Goal: Task Accomplishment & Management: Complete application form

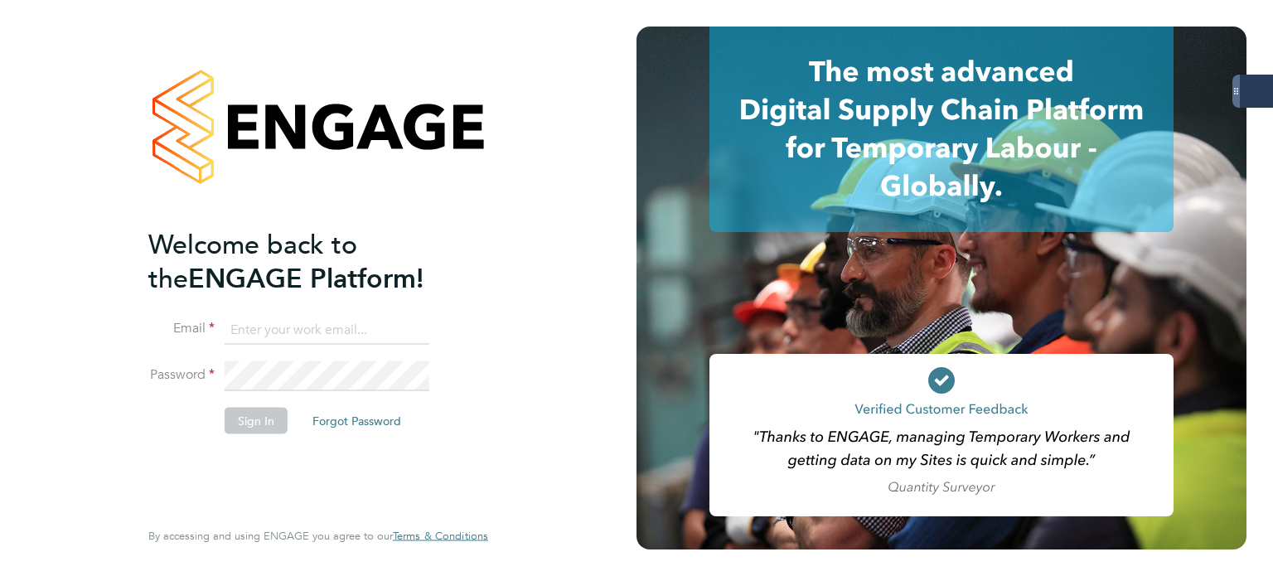
click at [298, 327] on input at bounding box center [327, 330] width 205 height 30
type input "andrew.quinney@servicecare.org.uk"
click at [279, 420] on button "Sign In" at bounding box center [256, 420] width 63 height 27
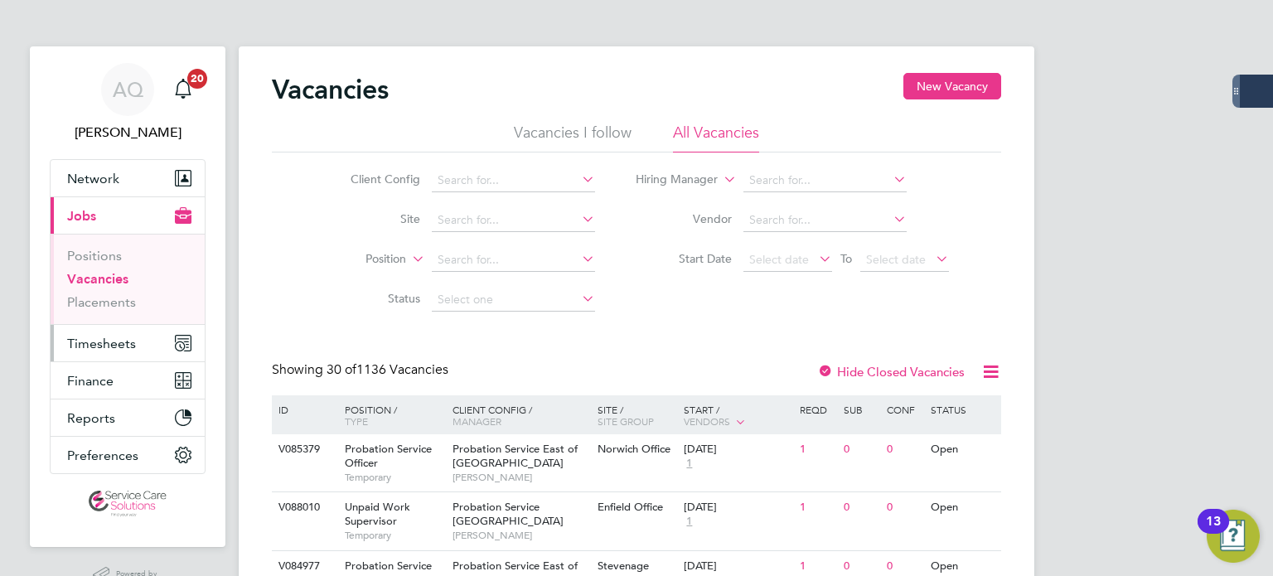
click at [103, 337] on span "Timesheets" at bounding box center [101, 344] width 69 height 16
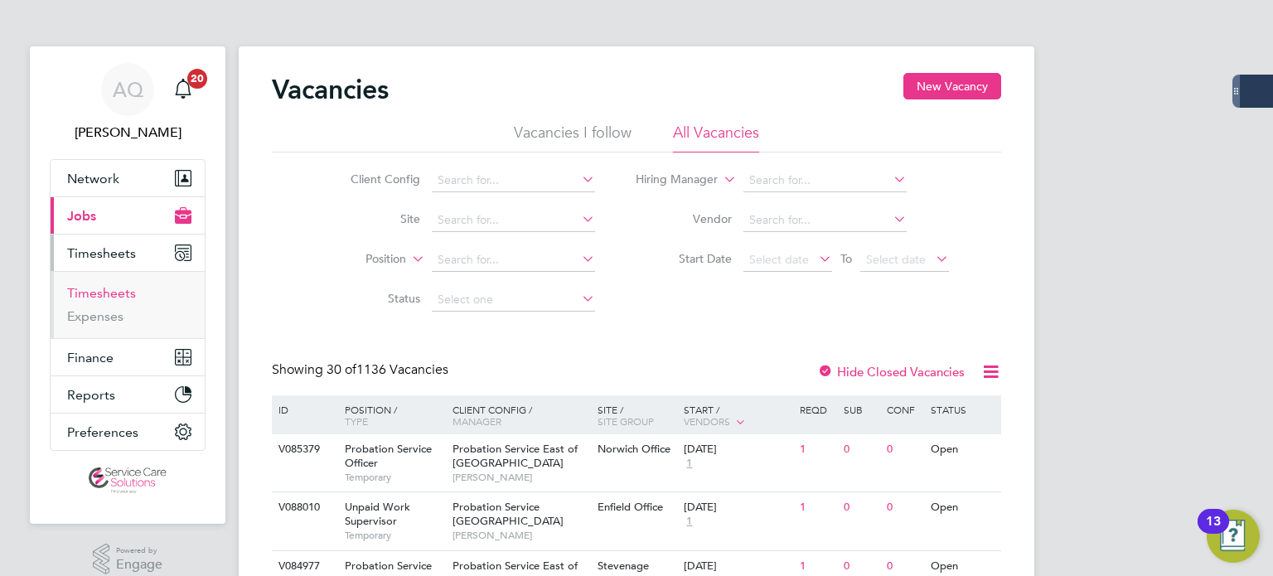
click at [97, 287] on link "Timesheets" at bounding box center [101, 293] width 69 height 16
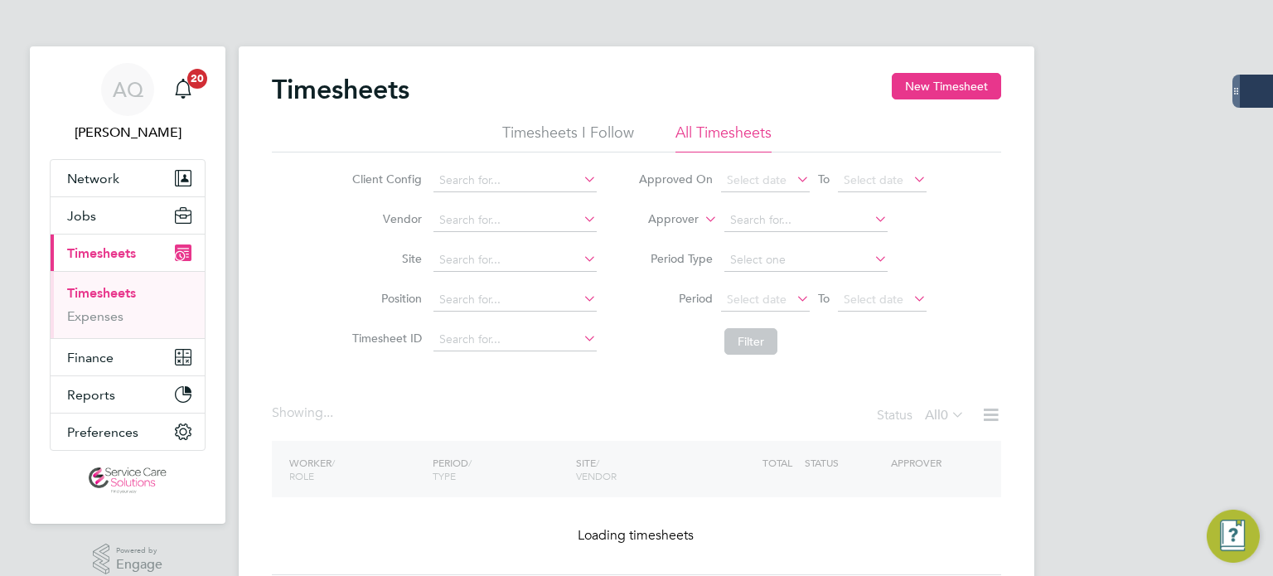
click at [693, 215] on label "Approver" at bounding box center [661, 219] width 75 height 17
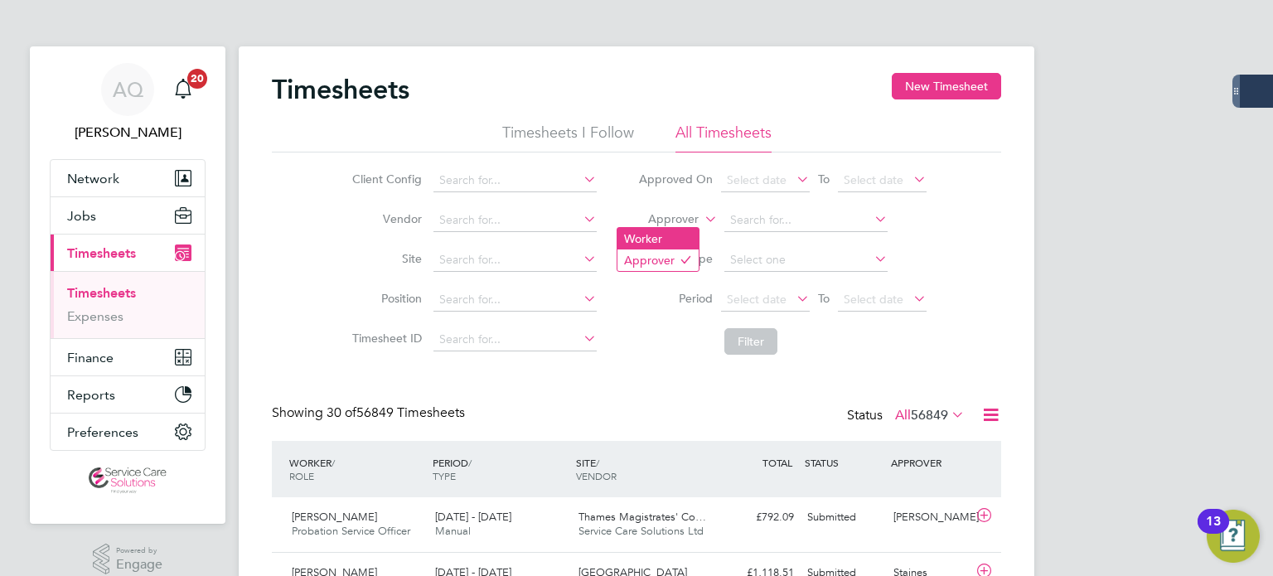
click at [652, 240] on li "Worker" at bounding box center [658, 239] width 81 height 22
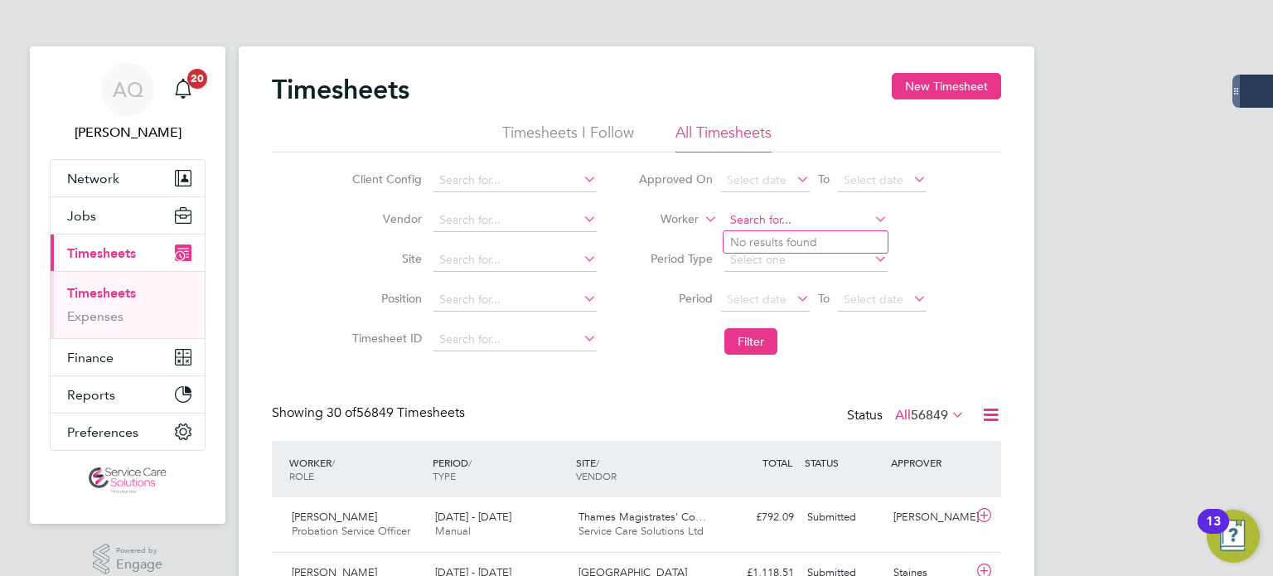
click at [747, 229] on input at bounding box center [806, 220] width 163 height 23
click at [766, 266] on b "Bongani" at bounding box center [753, 265] width 46 height 14
type input "Bongani Rabela"
click at [759, 332] on button "Filter" at bounding box center [751, 341] width 53 height 27
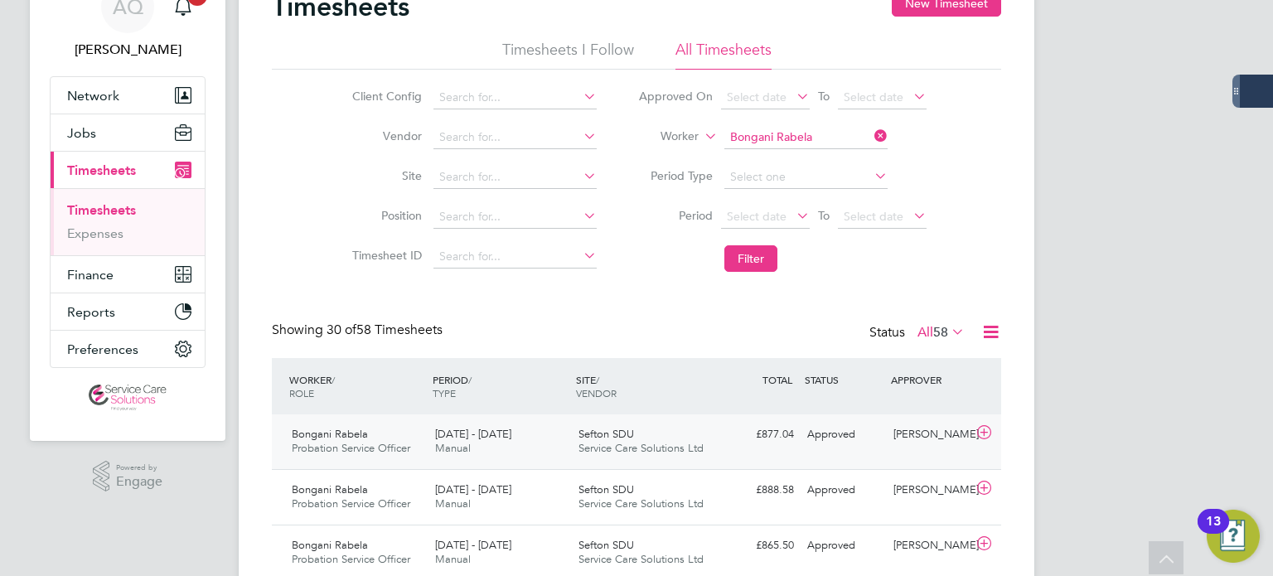
click at [843, 449] on div "Bongani Rabela Probation Service Officer [DATE] - [DATE] [DATE] - [DATE] Manual…" at bounding box center [637, 442] width 730 height 55
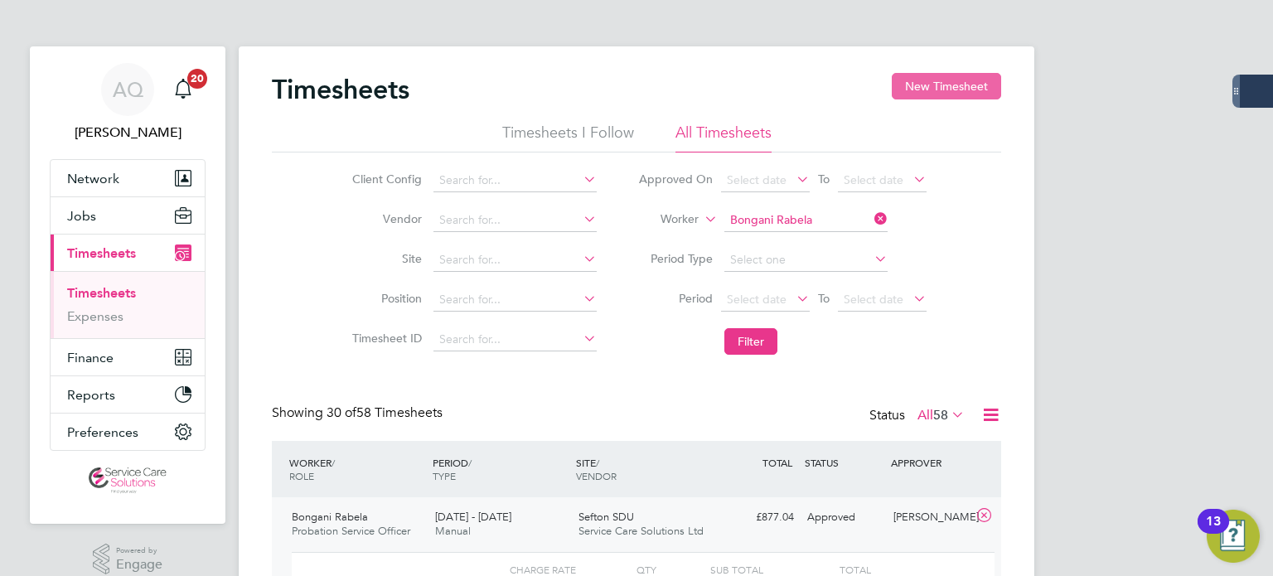
click at [923, 89] on button "New Timesheet" at bounding box center [946, 86] width 109 height 27
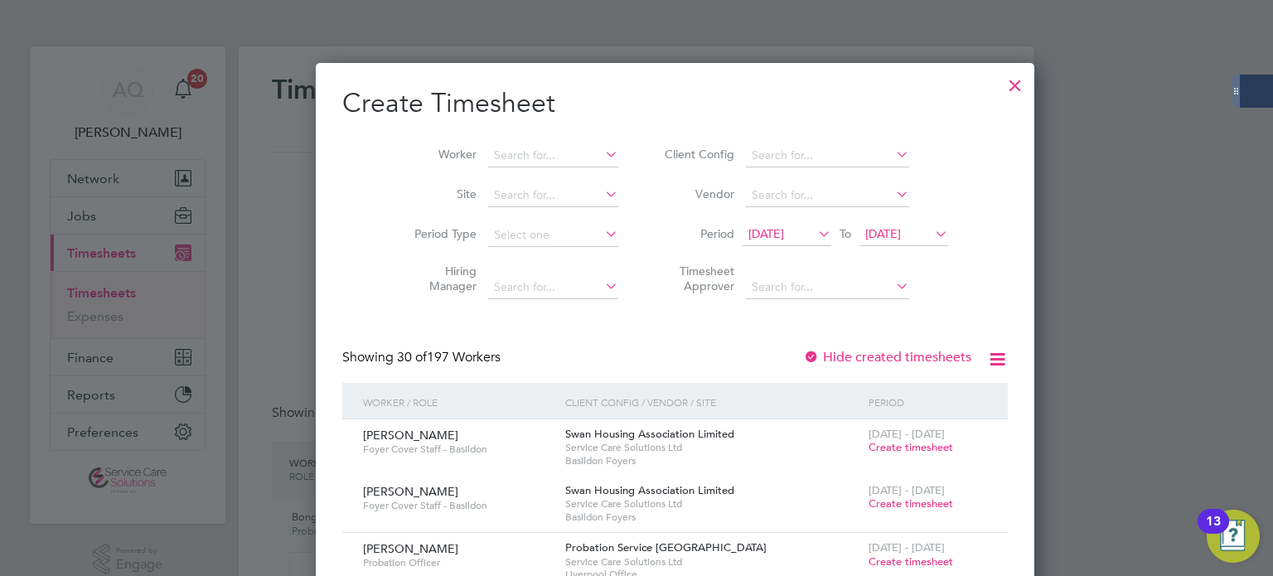
scroll to position [2686, 642]
click at [749, 229] on span "[DATE]" at bounding box center [767, 233] width 36 height 15
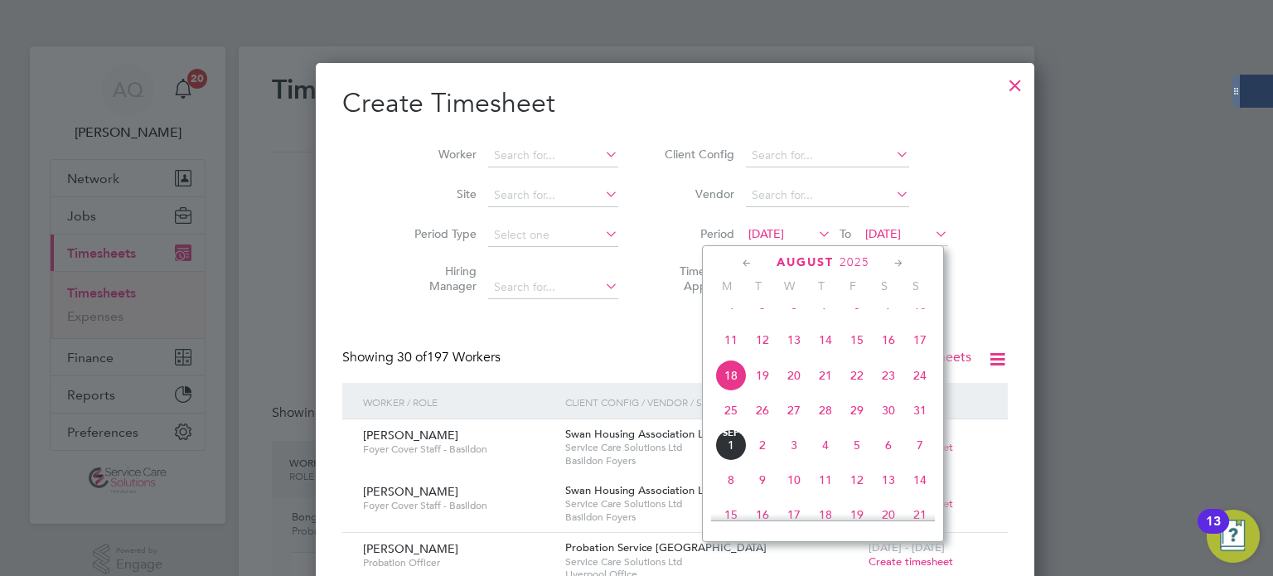
click at [736, 426] on span "25" at bounding box center [731, 411] width 32 height 32
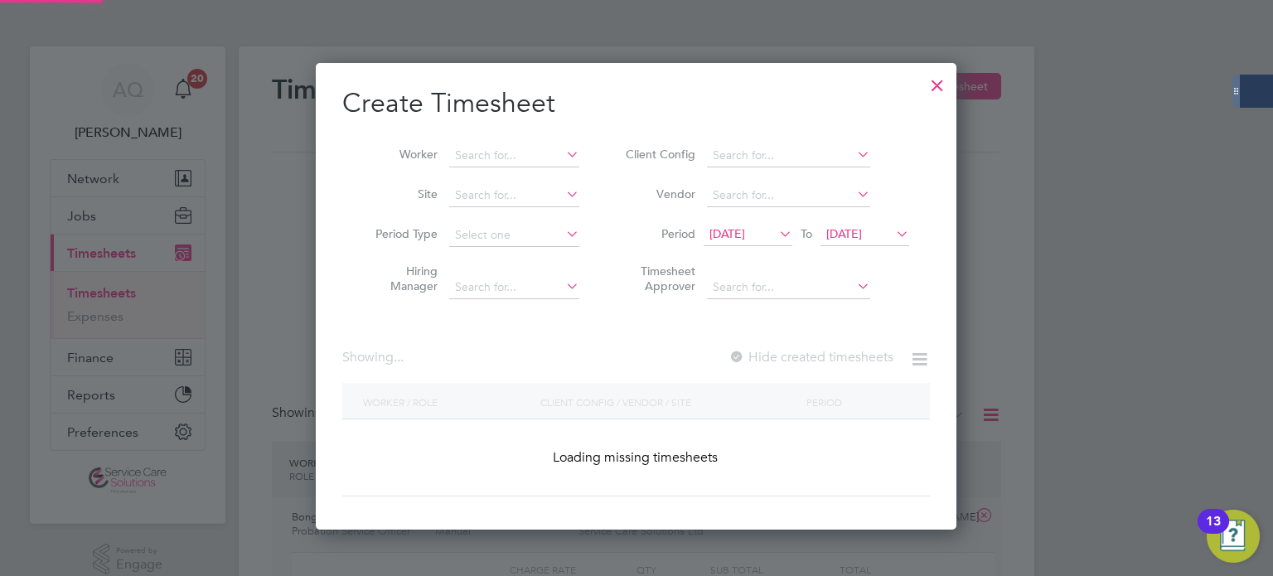
scroll to position [2165, 642]
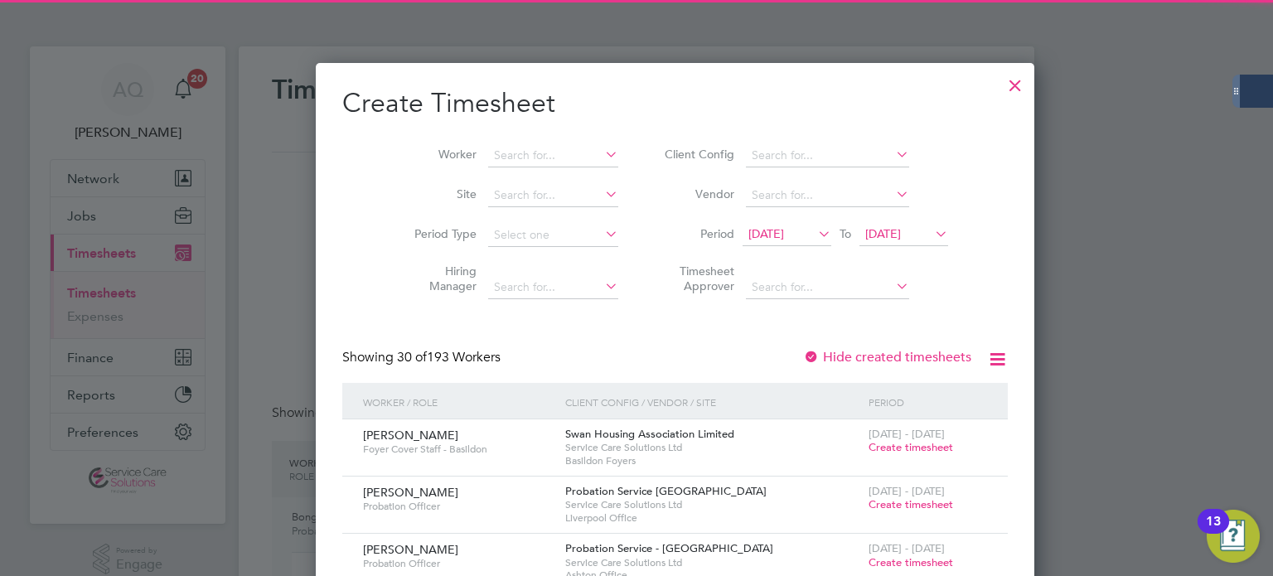
click at [867, 222] on li "Period [DATE] To [DATE]" at bounding box center [804, 236] width 330 height 40
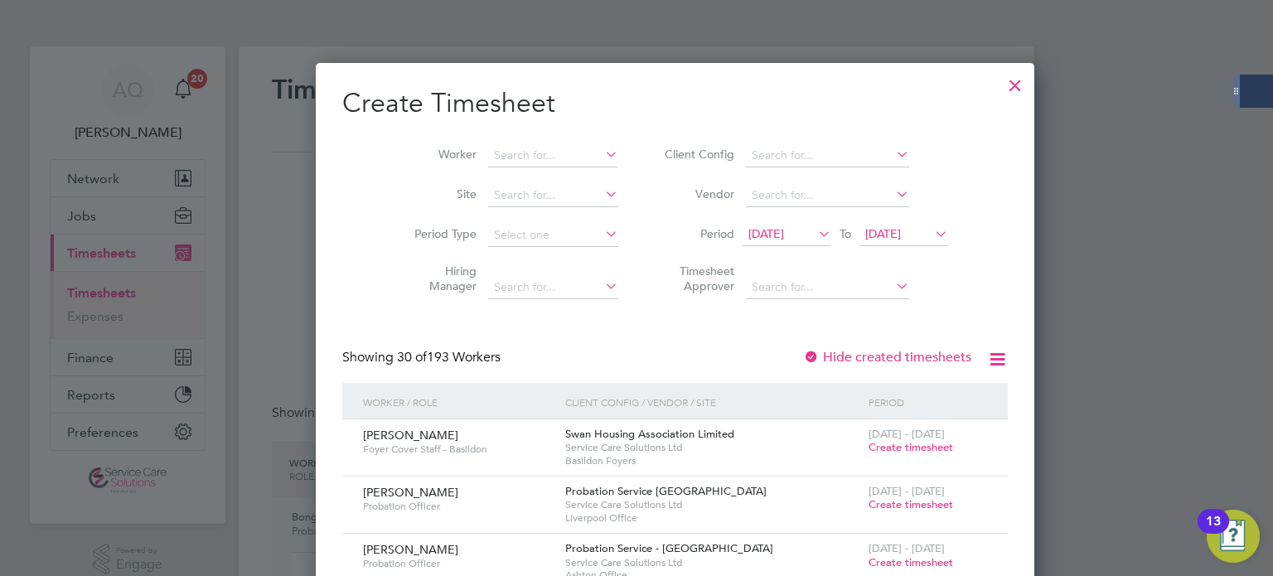
click at [879, 231] on span "[DATE]" at bounding box center [884, 233] width 36 height 15
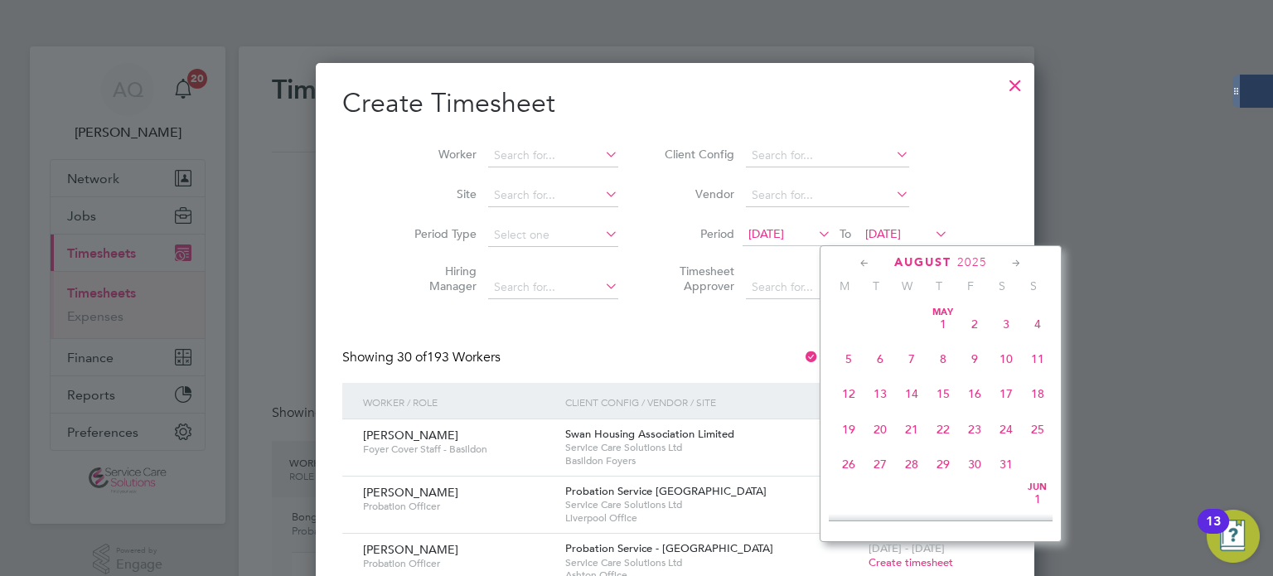
scroll to position [649, 0]
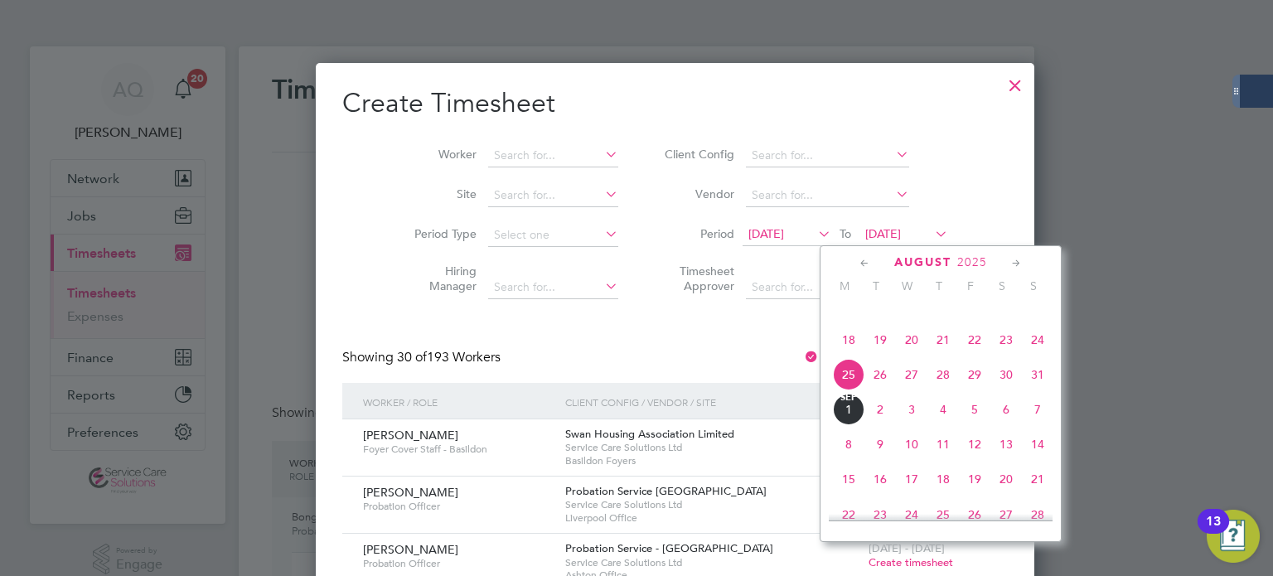
click at [1038, 390] on span "31" at bounding box center [1038, 375] width 32 height 32
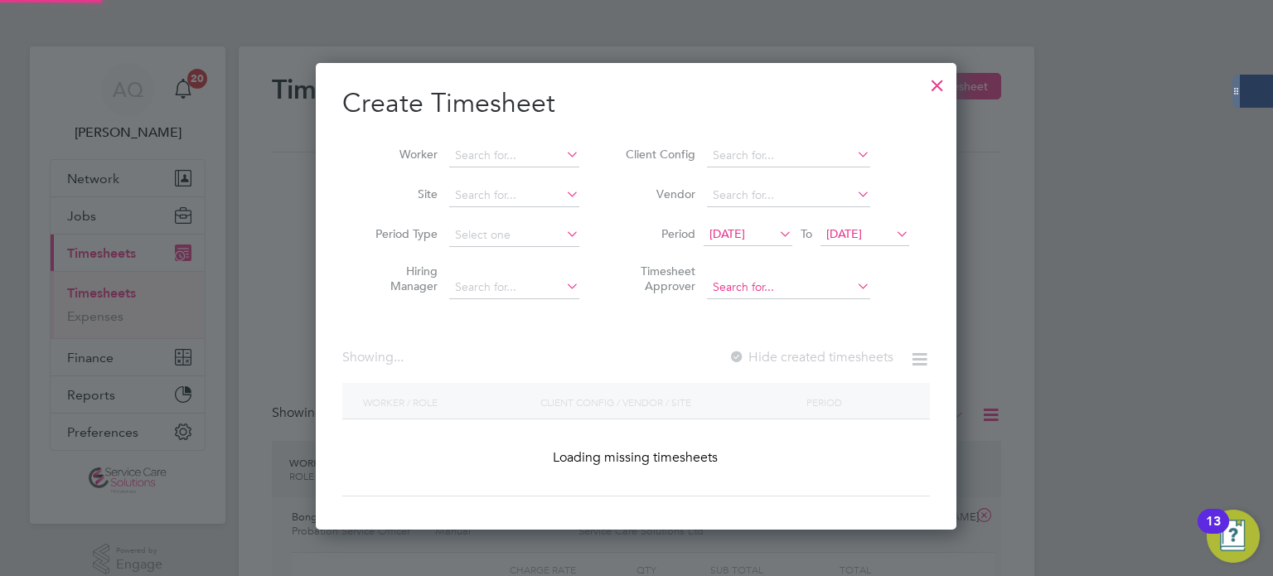
scroll to position [2165, 642]
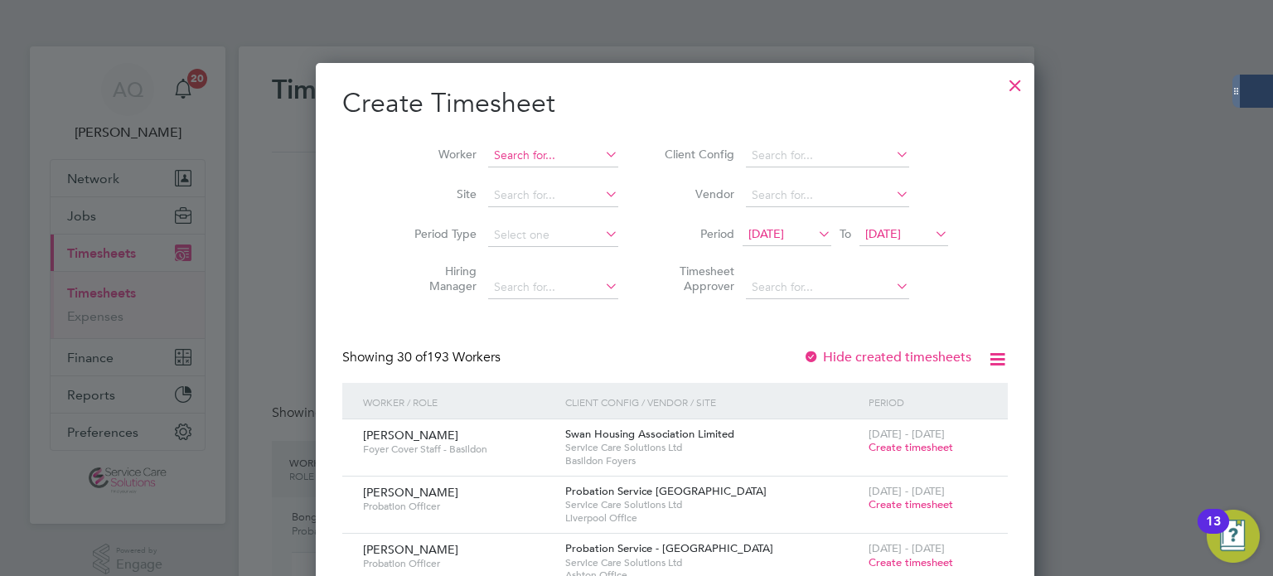
click at [507, 162] on input at bounding box center [553, 155] width 130 height 23
click at [505, 178] on b "[PERSON_NAME]" at bounding box center [547, 178] width 96 height 14
type input "Bongani Rabela"
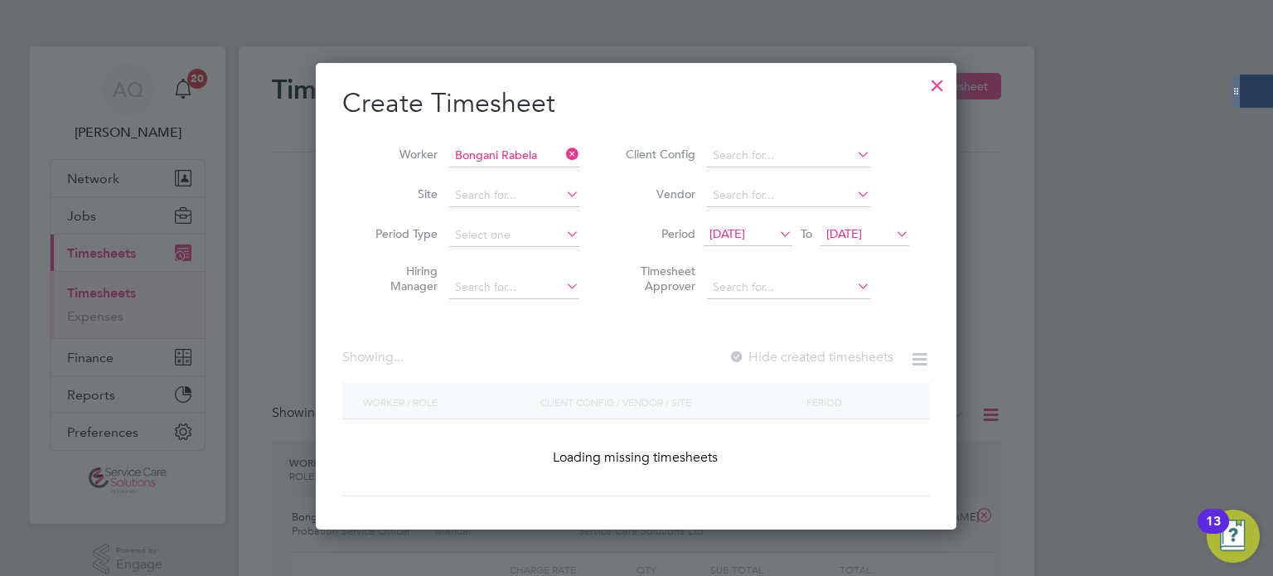
scroll to position [446, 642]
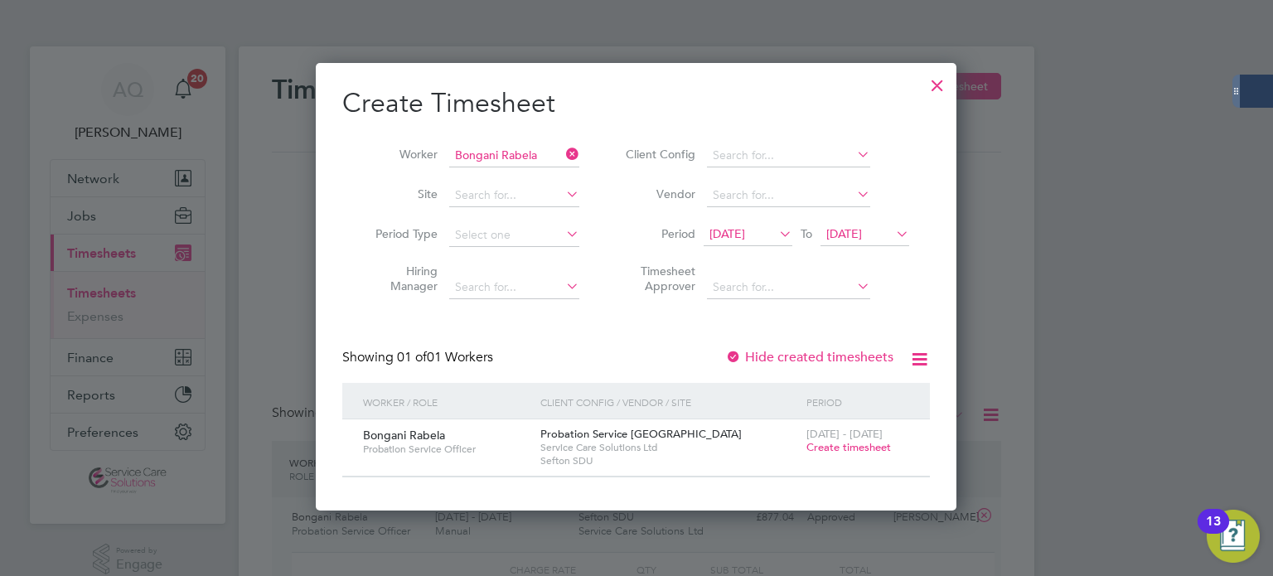
click at [846, 447] on span "Create timesheet" at bounding box center [849, 447] width 85 height 14
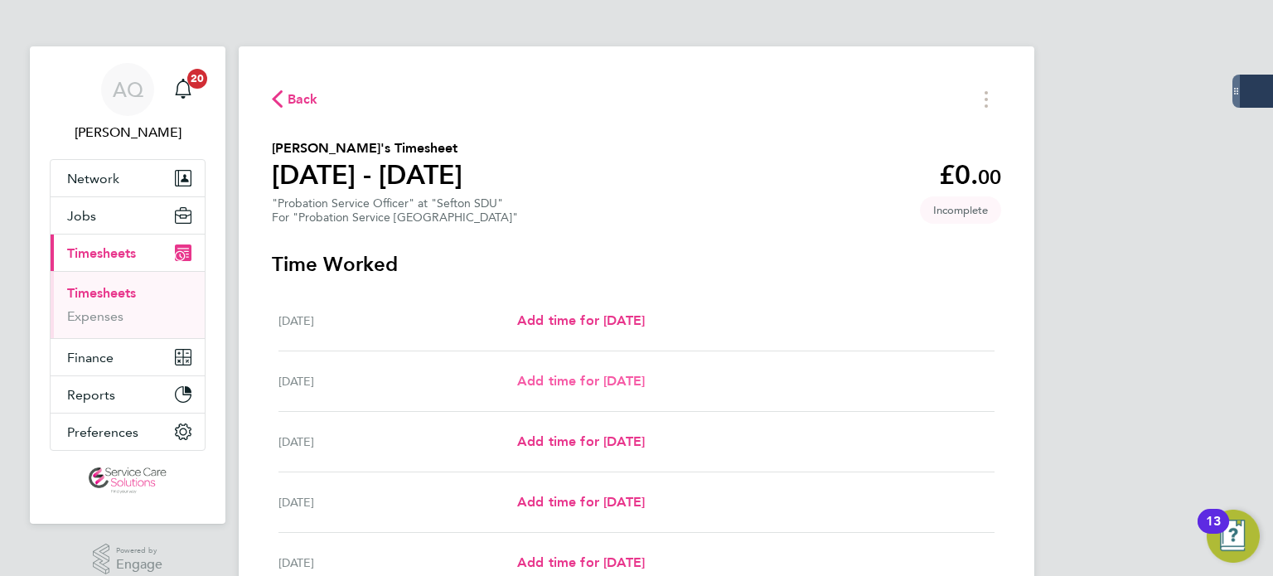
click at [547, 377] on span "Add time for [DATE]" at bounding box center [581, 381] width 128 height 16
select select "30"
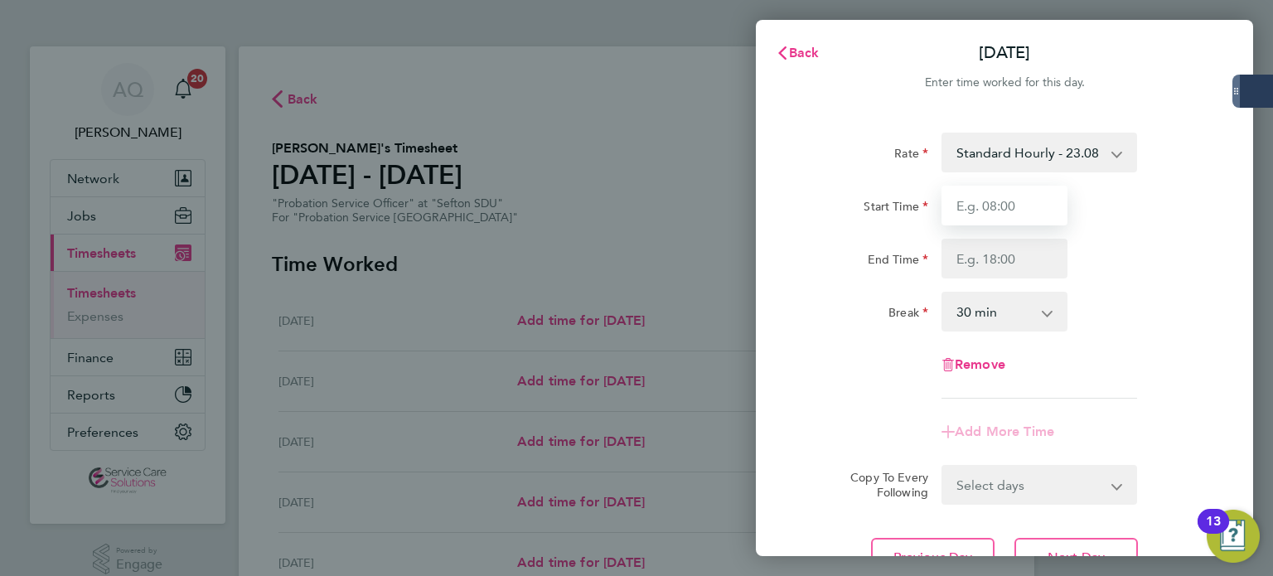
drag, startPoint x: 977, startPoint y: 208, endPoint x: 967, endPoint y: 186, distance: 24.5
click at [977, 208] on input "Start Time" at bounding box center [1005, 206] width 126 height 40
type input "08:00"
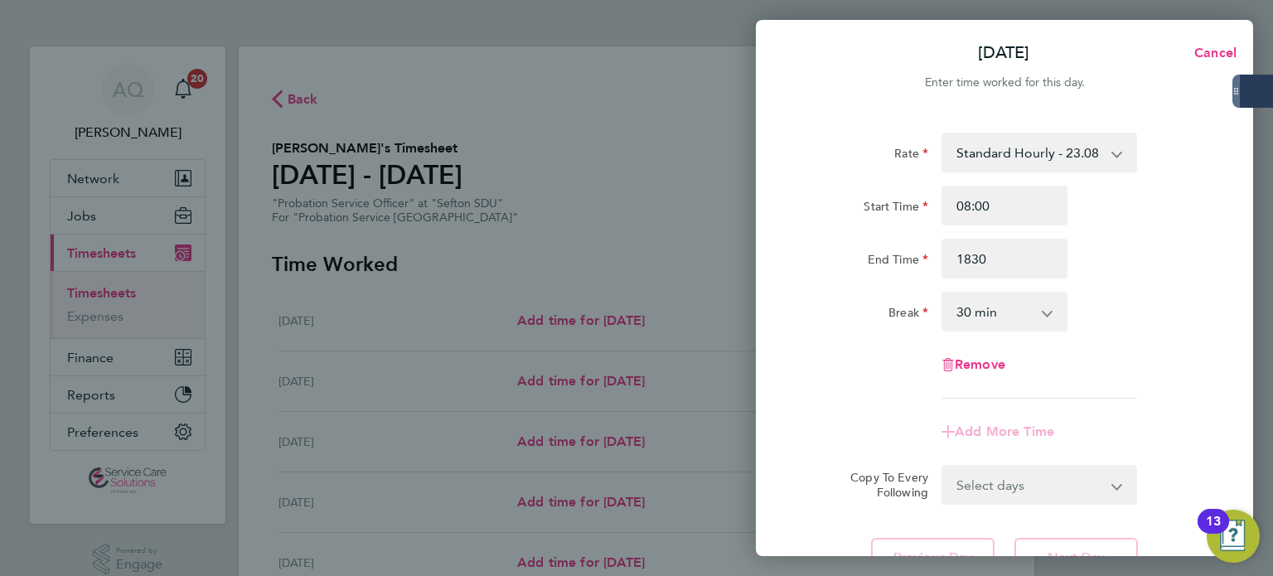
type input "18:30"
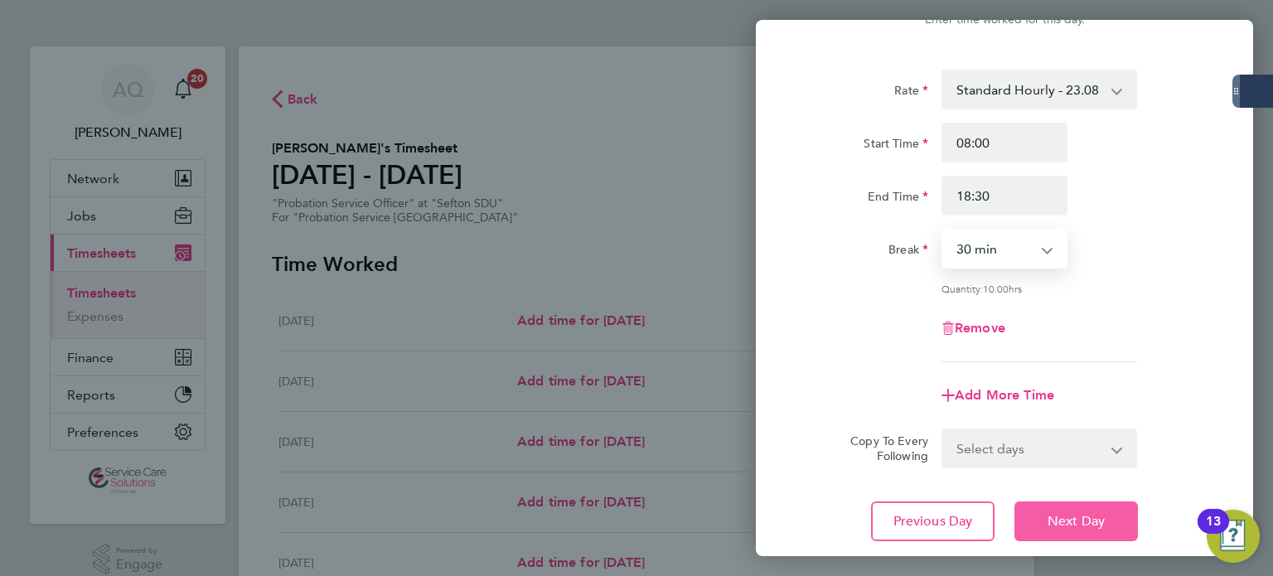
scroll to position [172, 0]
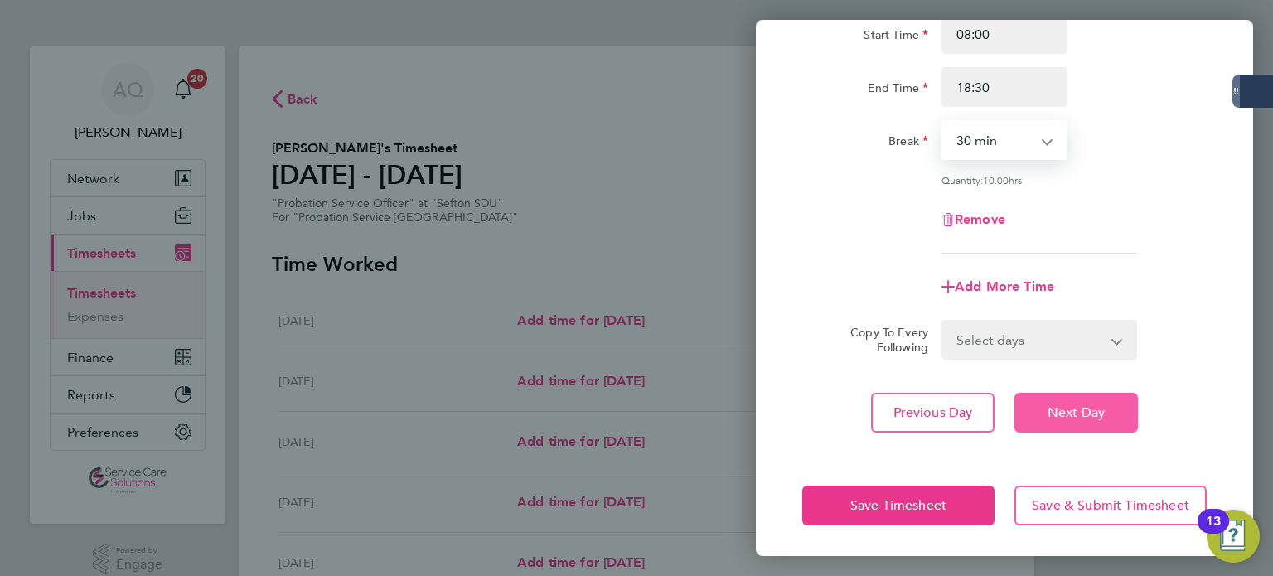
click at [1107, 417] on button "Next Day" at bounding box center [1077, 413] width 124 height 40
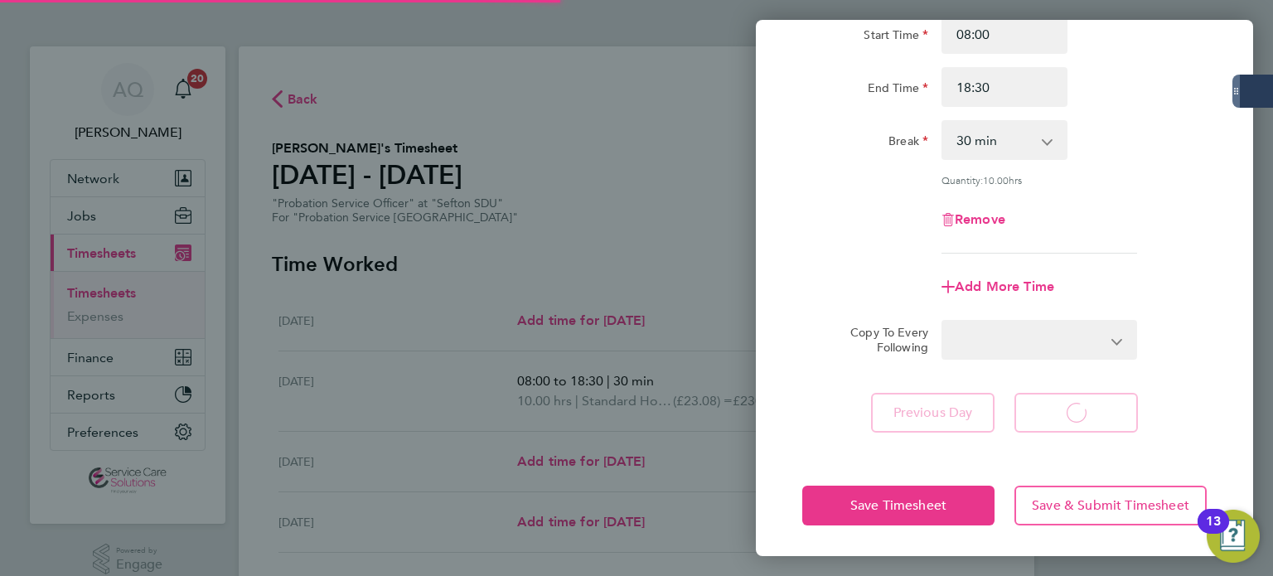
select select "30"
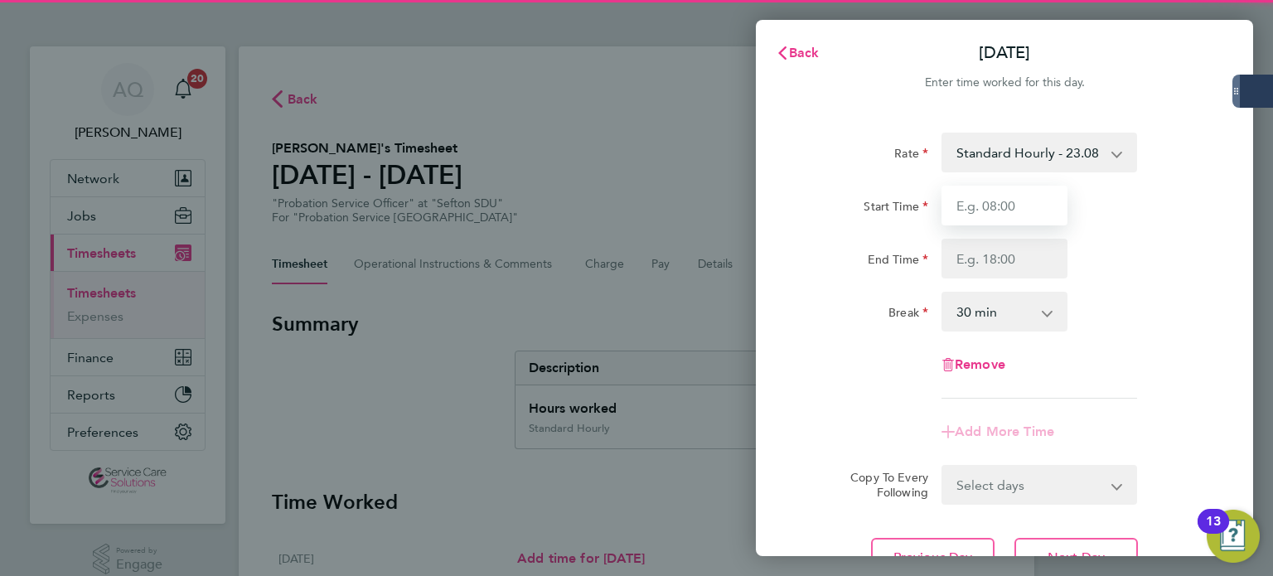
click at [1034, 211] on input "Start Time" at bounding box center [1005, 206] width 126 height 40
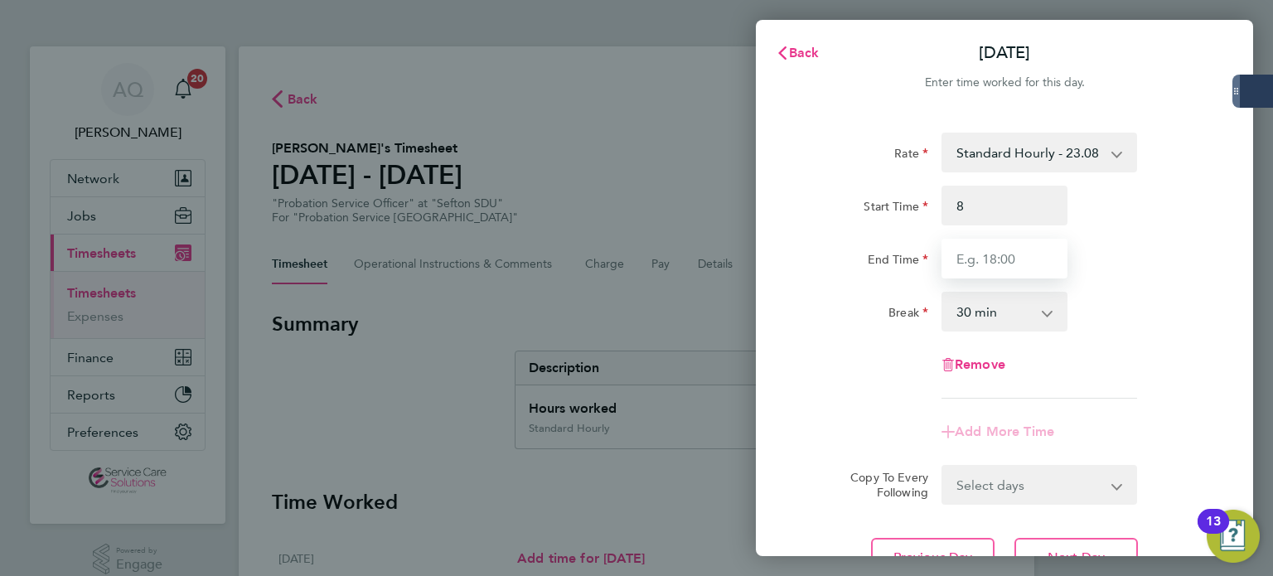
type input "08:00"
type input "17:00"
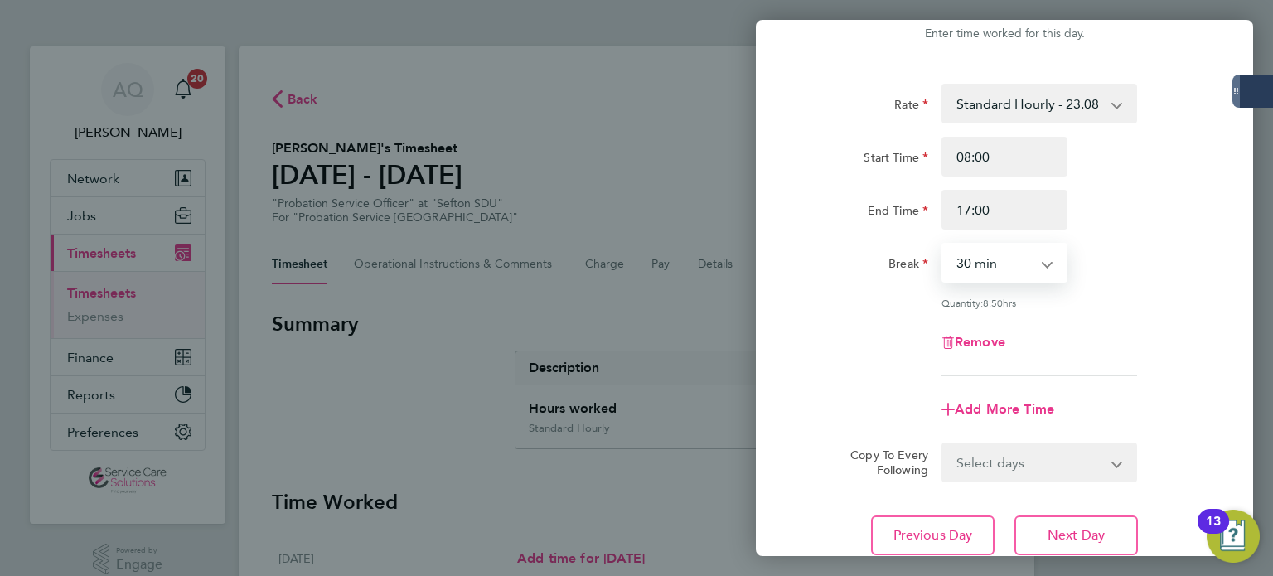
scroll to position [172, 0]
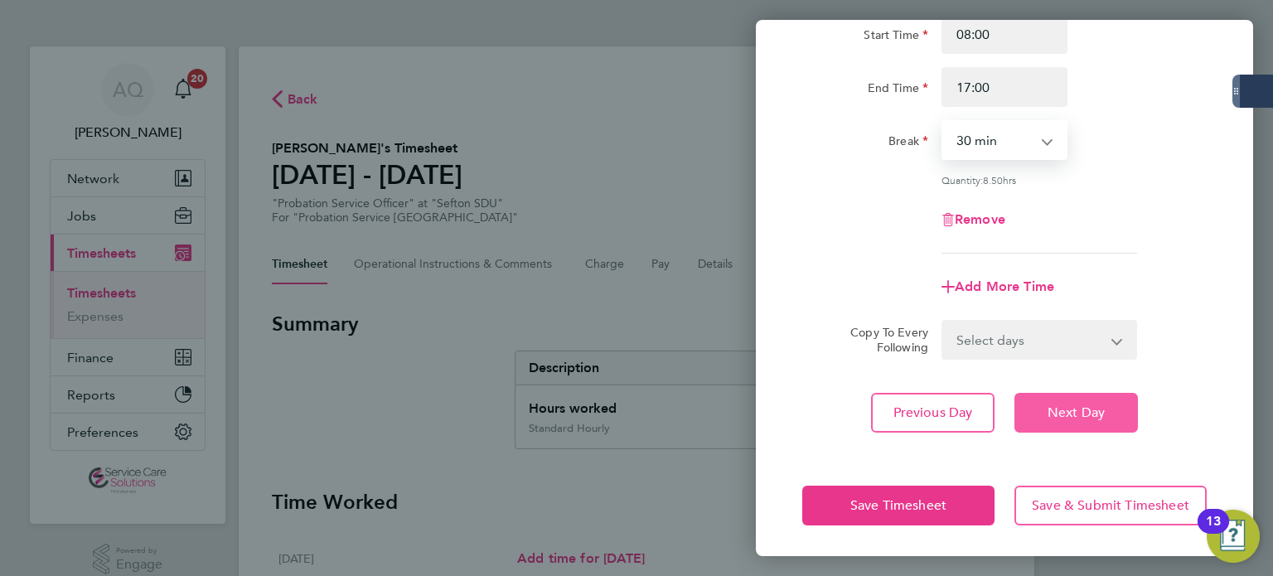
click at [1089, 416] on span "Next Day" at bounding box center [1076, 413] width 57 height 17
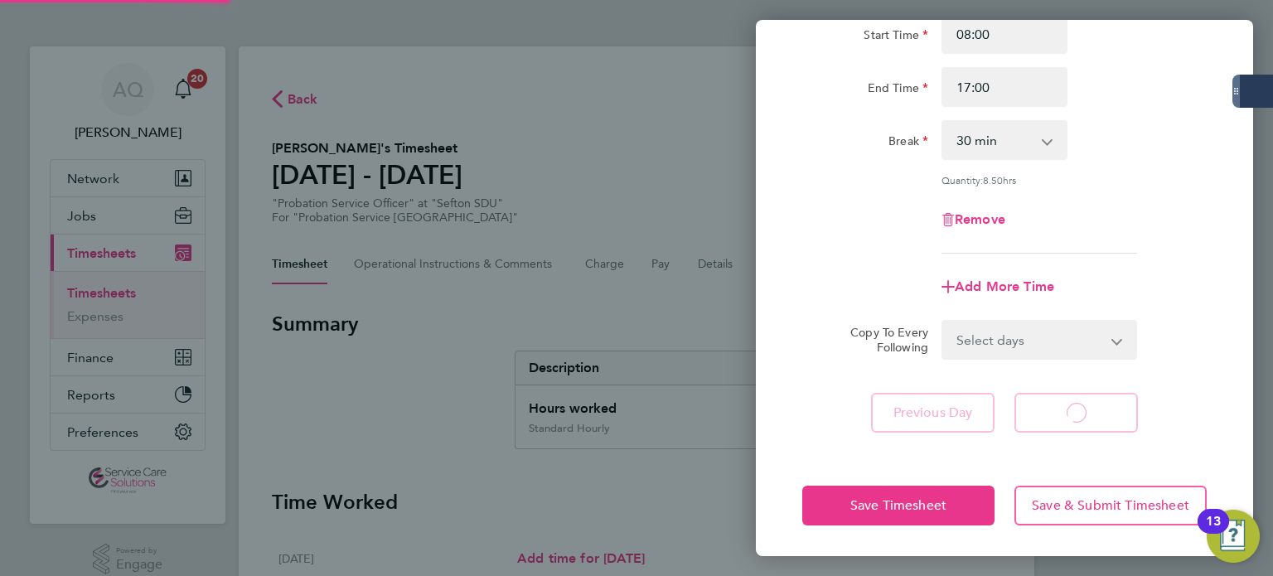
select select "30"
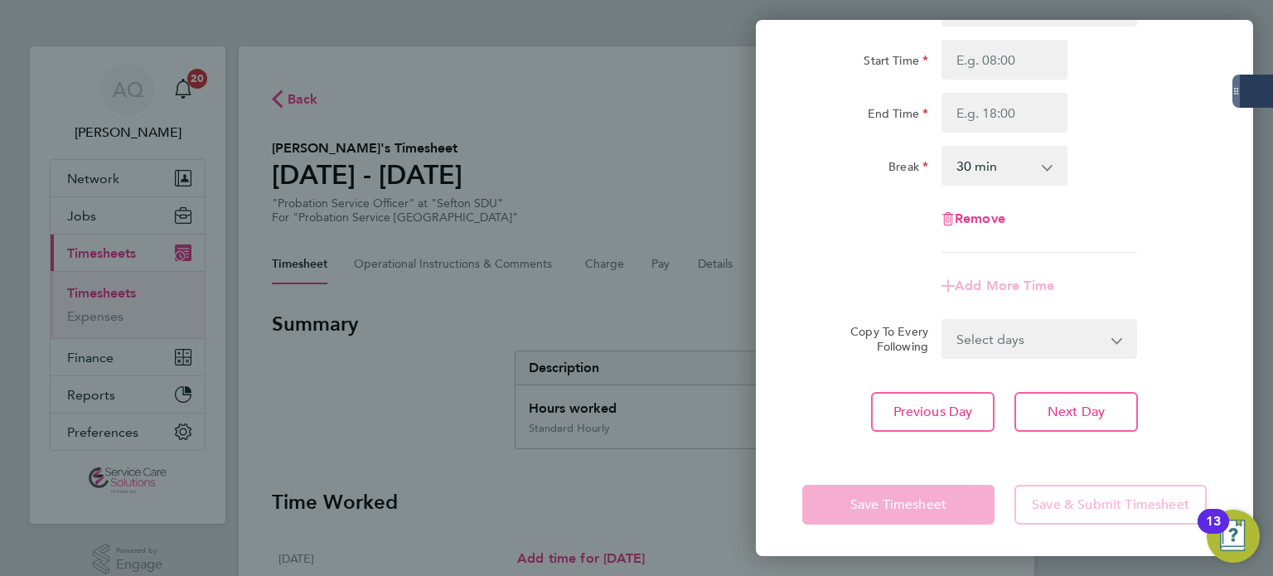
scroll to position [63, 0]
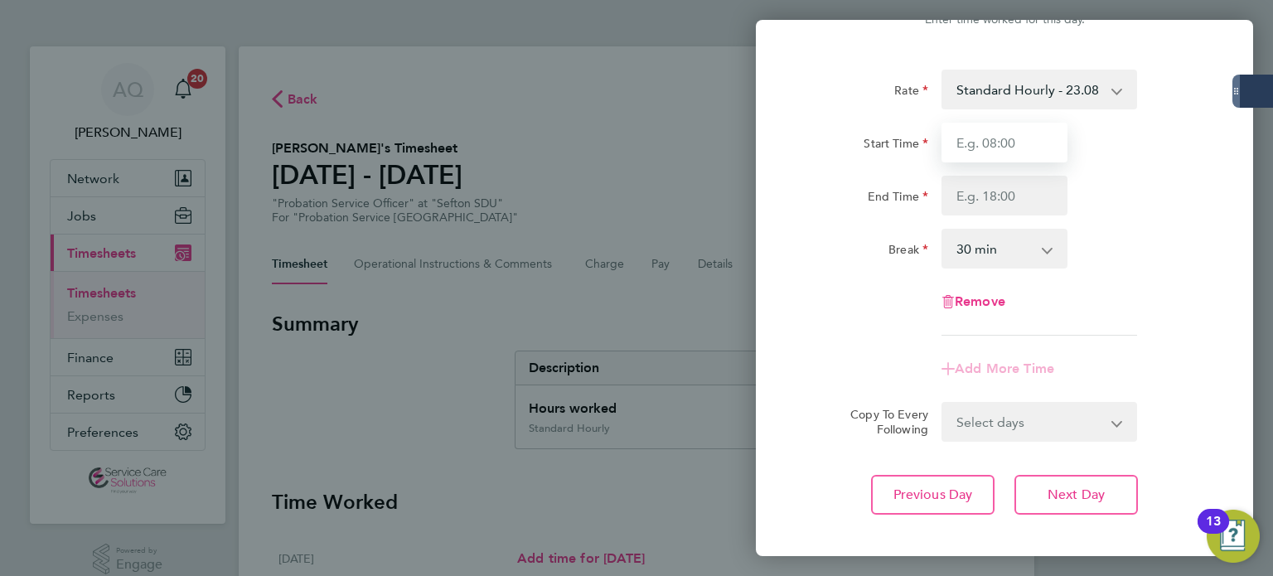
click at [1003, 147] on input "Start Time" at bounding box center [1005, 143] width 126 height 40
type input "08:00"
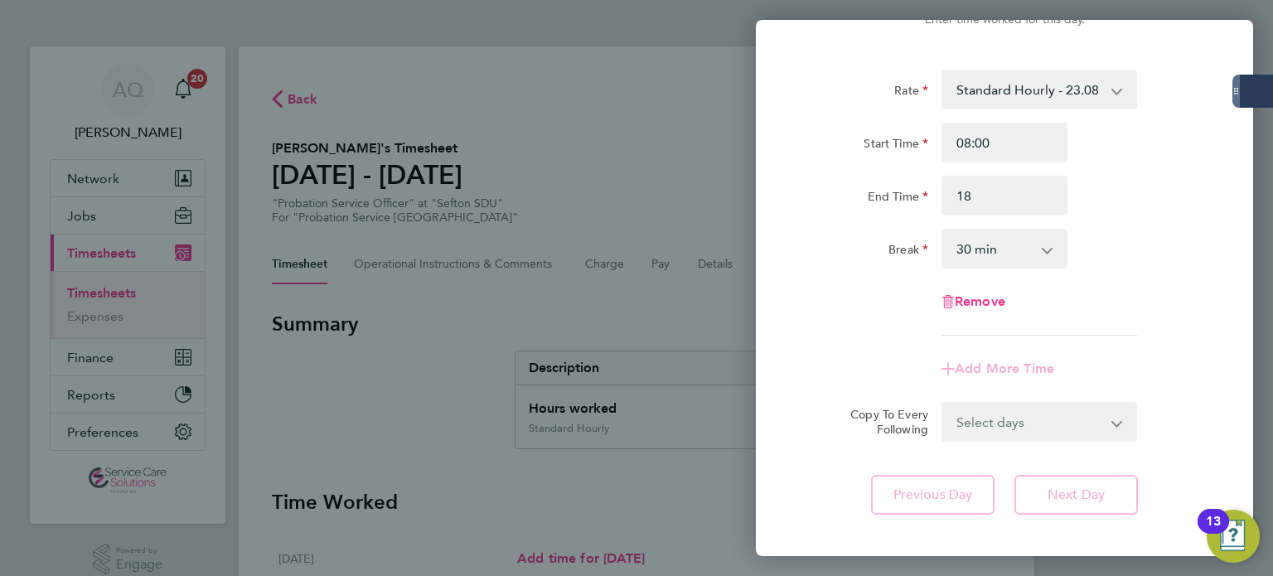
type input "18:00"
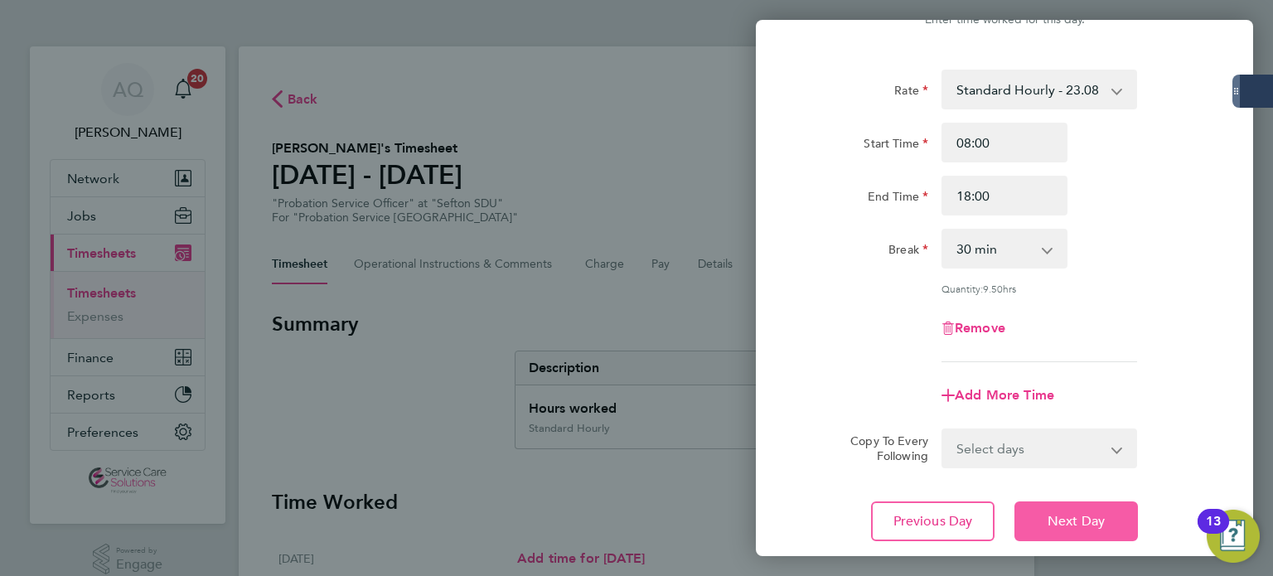
click at [1118, 517] on button "Next Day" at bounding box center [1077, 522] width 124 height 40
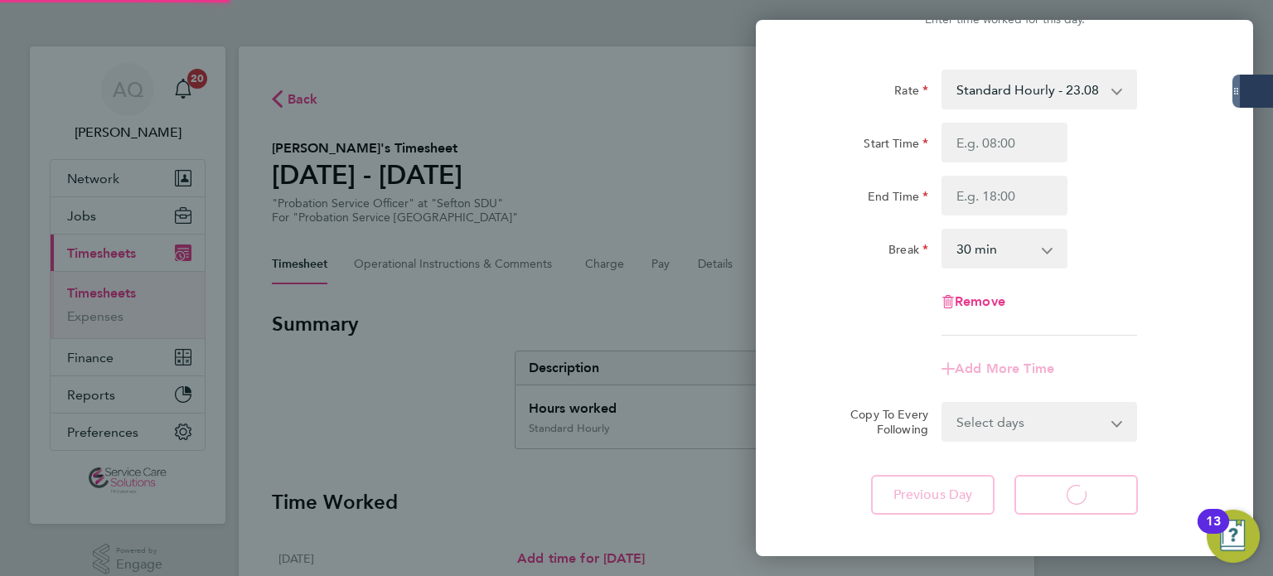
select select "30"
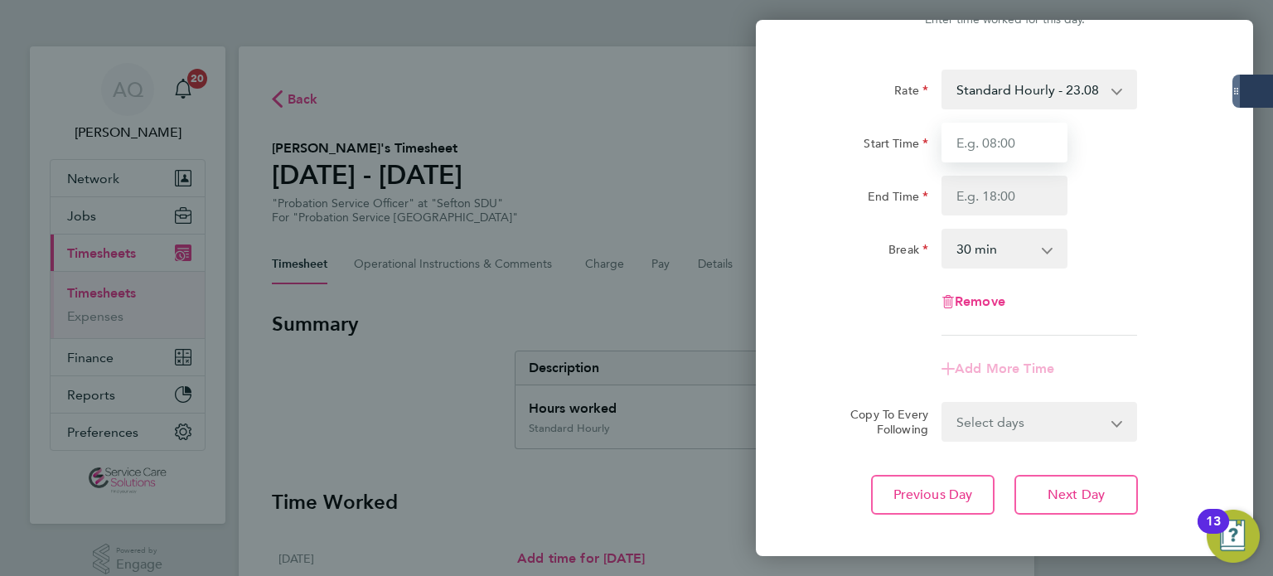
click at [1018, 137] on input "Start Time" at bounding box center [1005, 143] width 126 height 40
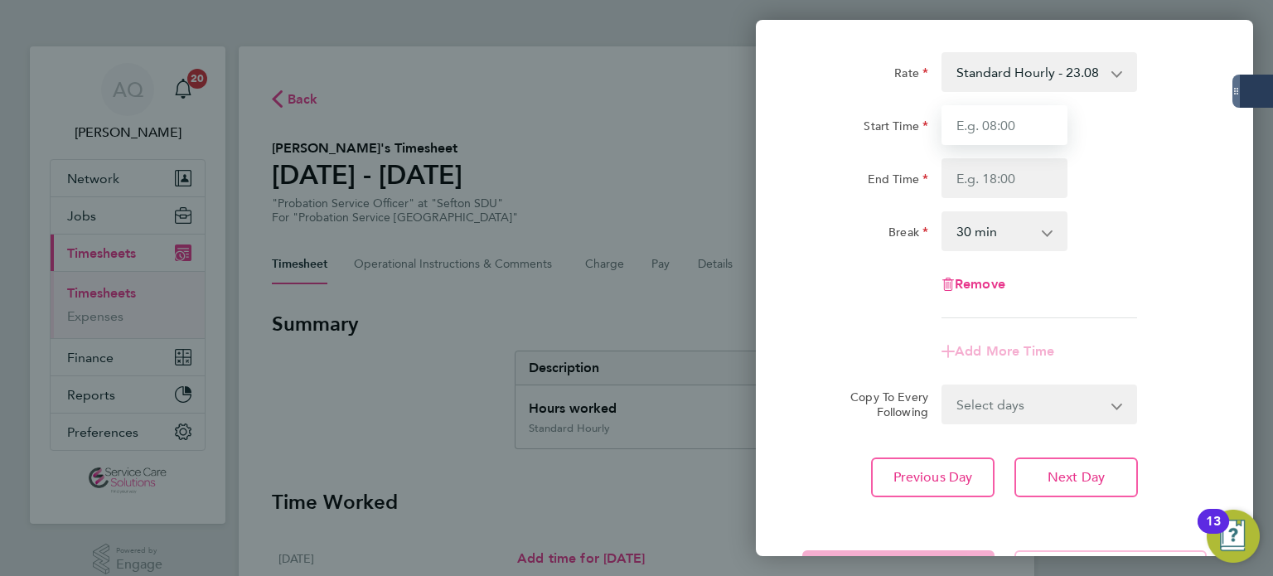
scroll to position [146, 0]
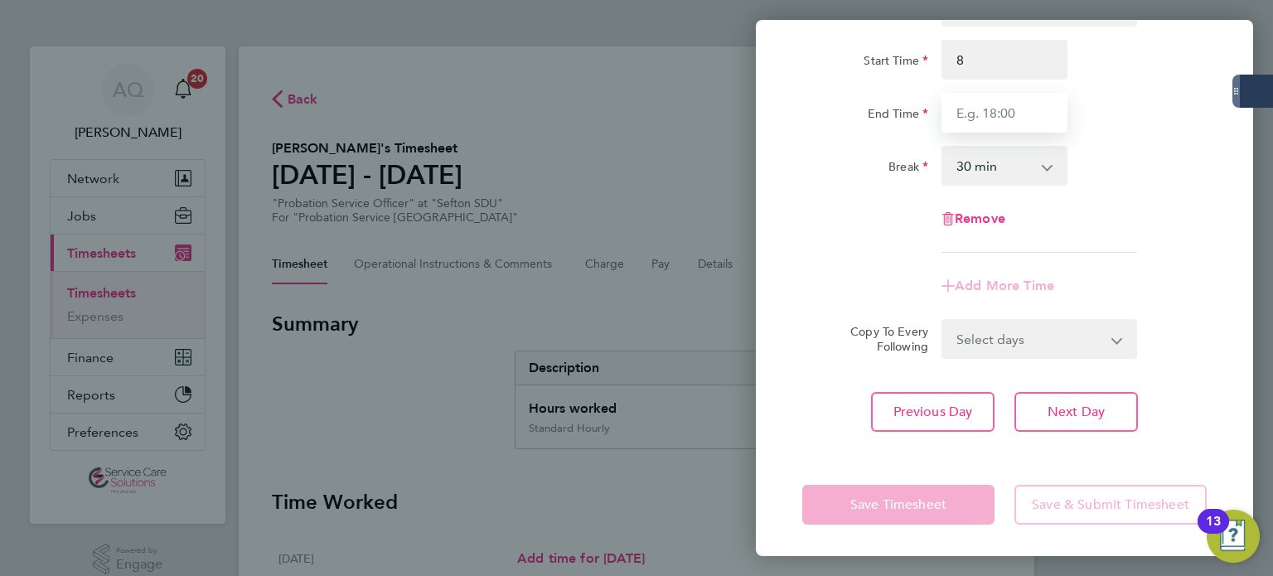
type input "08:00"
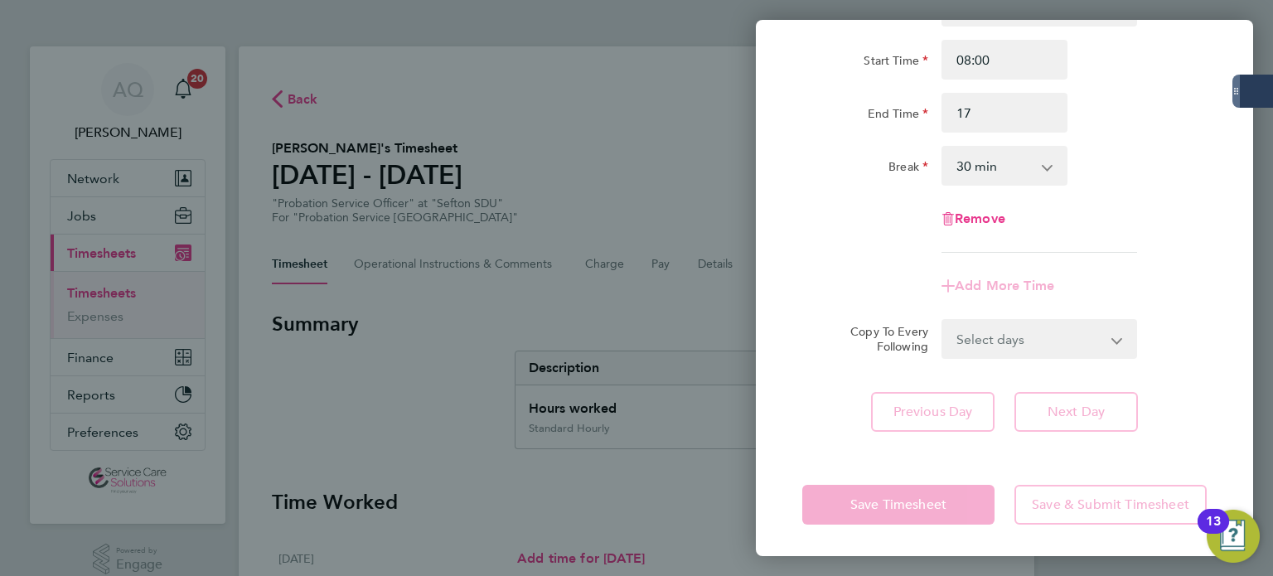
type input "17:00"
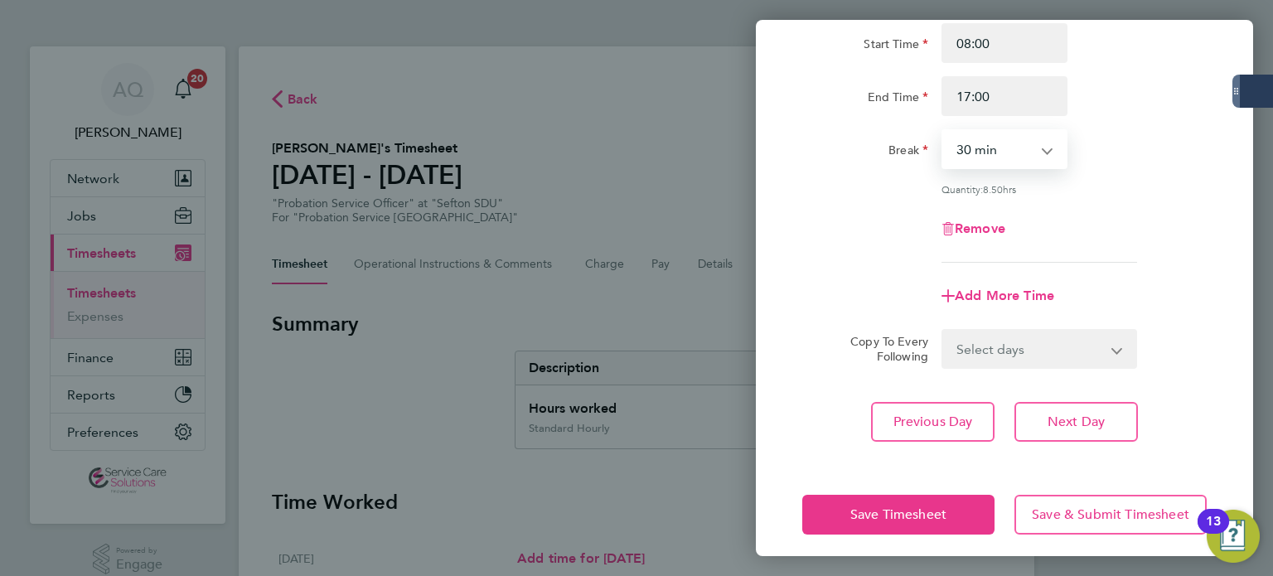
scroll to position [172, 0]
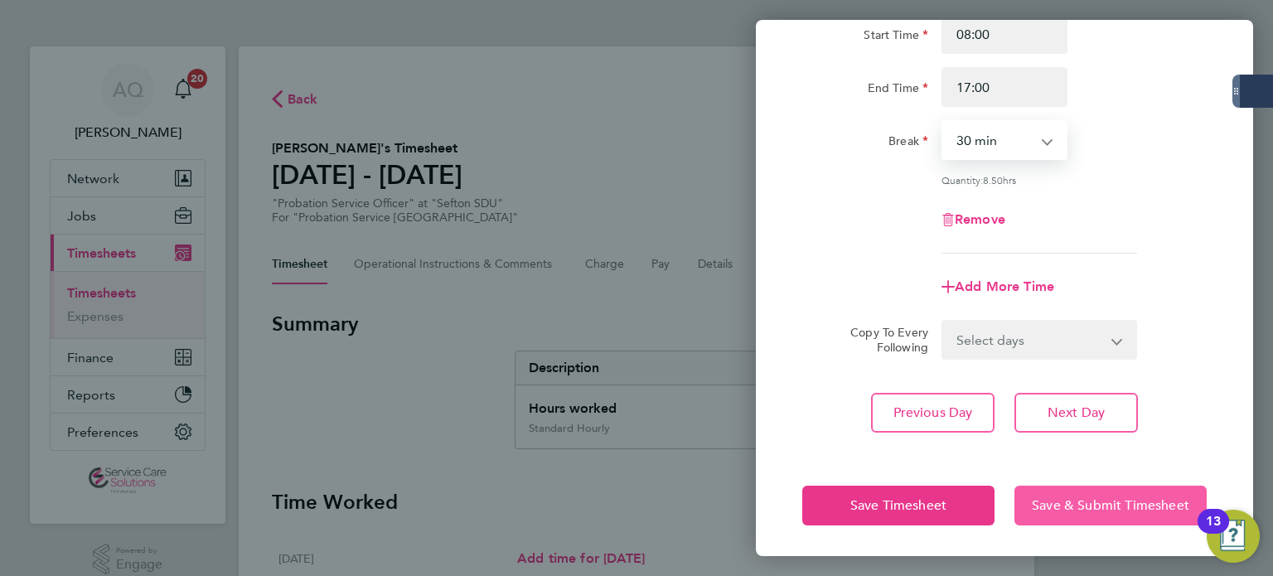
click at [1157, 499] on span "Save & Submit Timesheet" at bounding box center [1111, 505] width 158 height 17
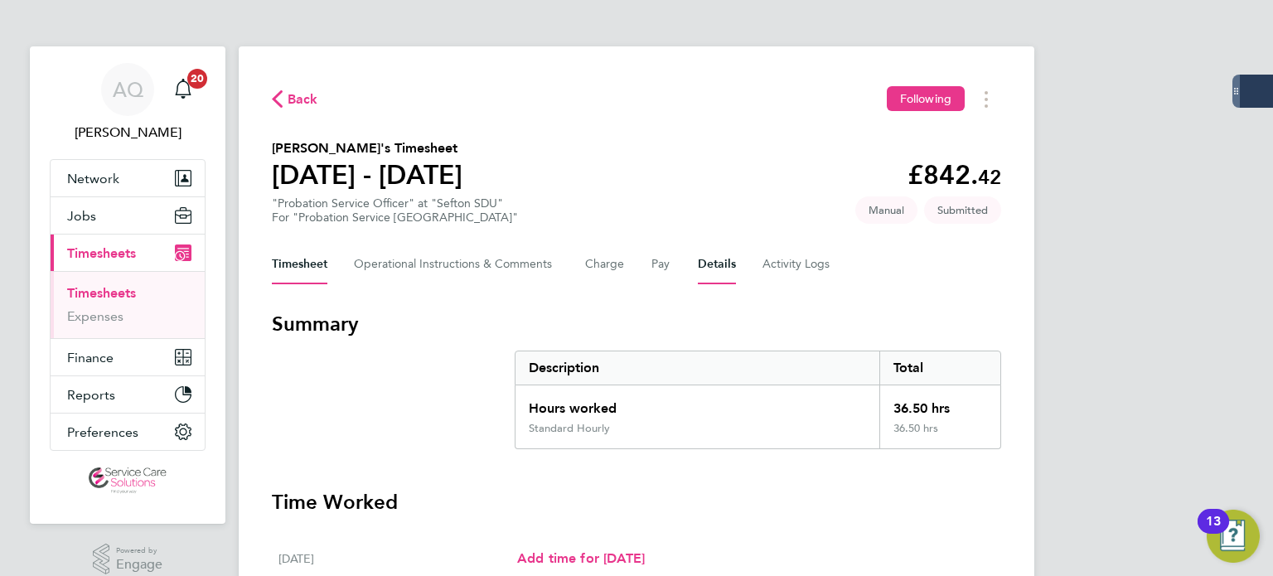
click at [718, 265] on button "Details" at bounding box center [717, 265] width 38 height 40
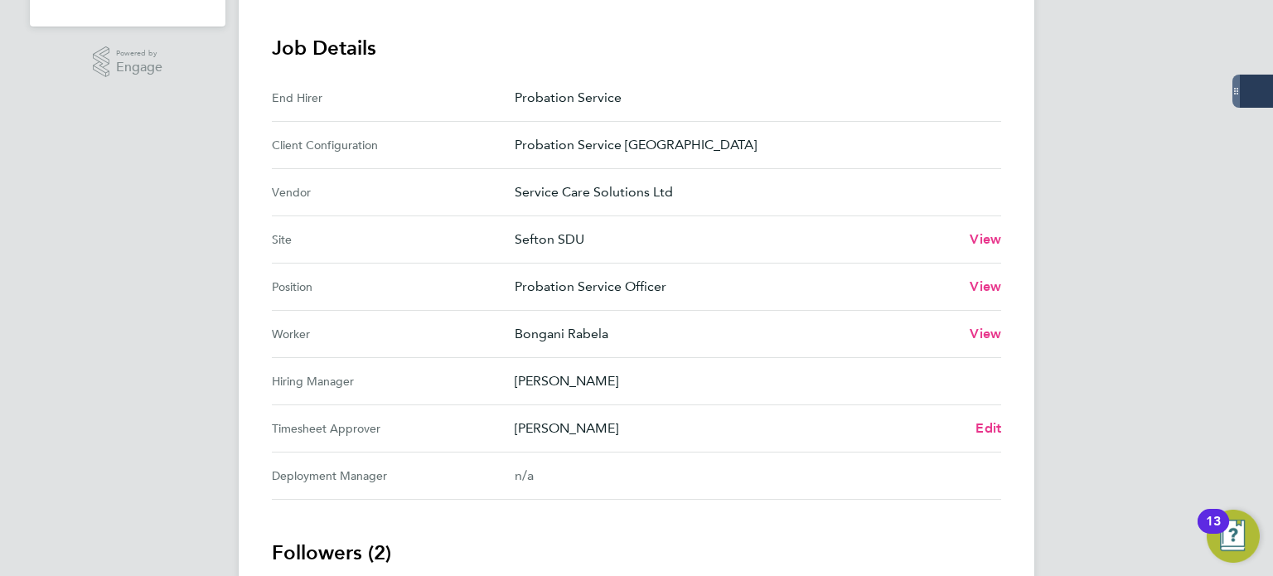
scroll to position [663, 0]
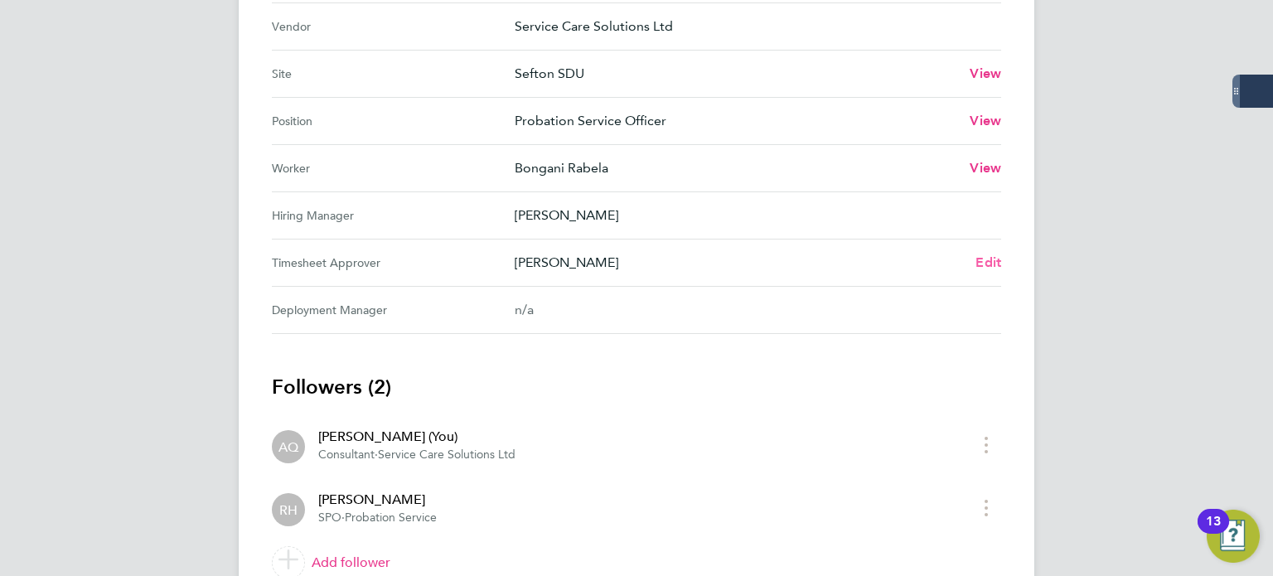
click at [999, 260] on span "Edit" at bounding box center [989, 263] width 26 height 16
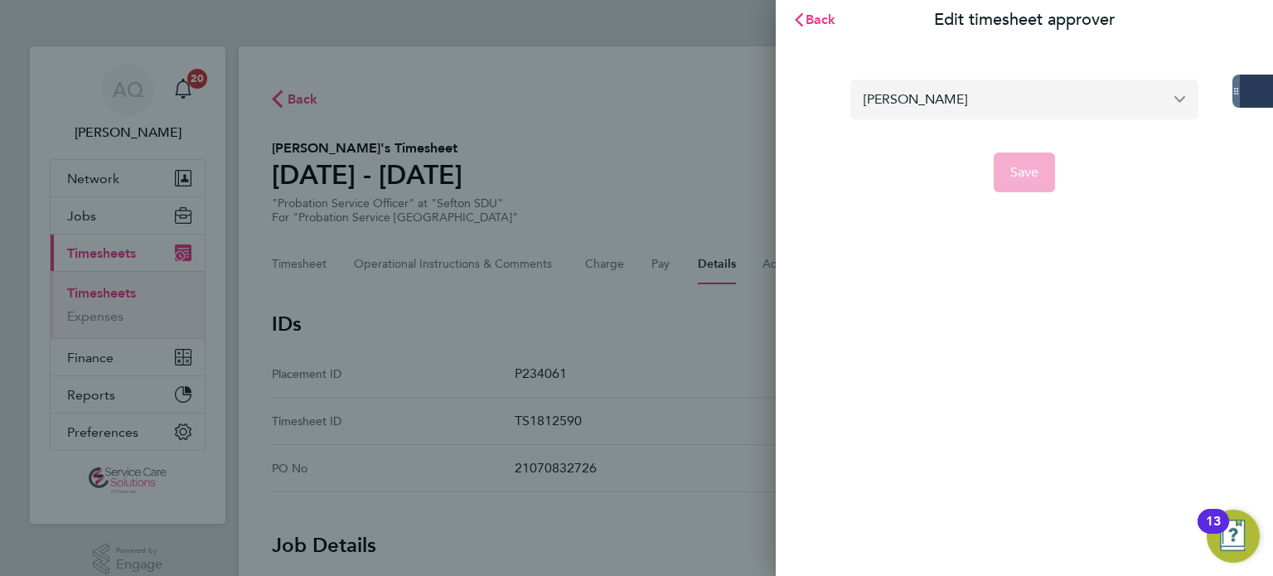
click at [984, 99] on input "[PERSON_NAME]" at bounding box center [1025, 99] width 348 height 39
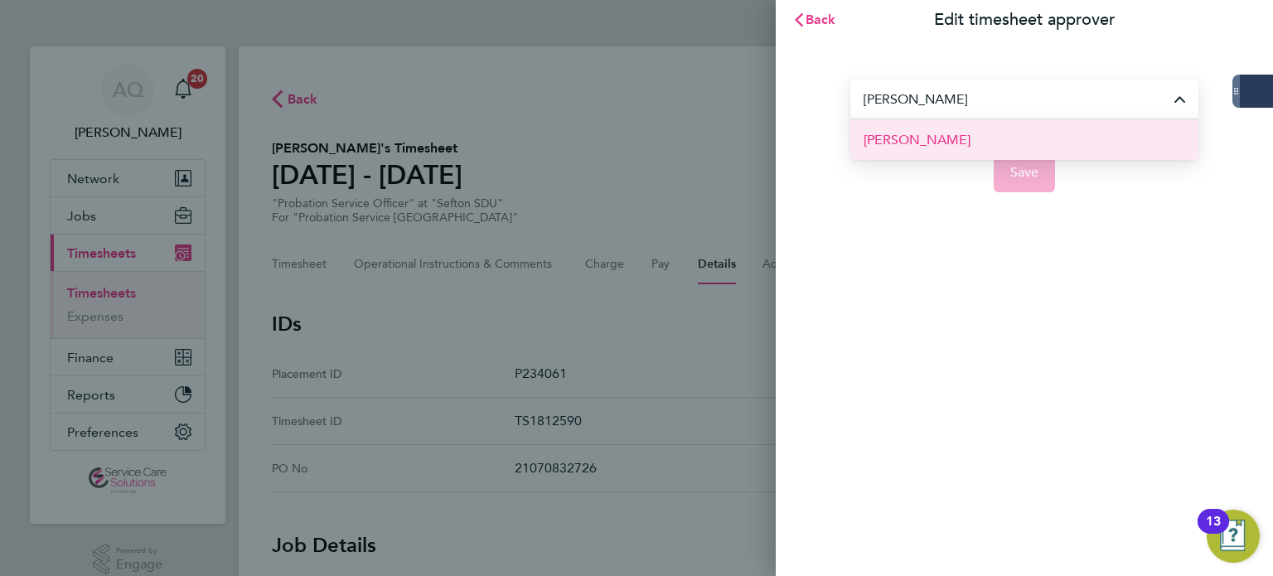
click at [968, 143] on li "[PERSON_NAME]" at bounding box center [1025, 139] width 348 height 41
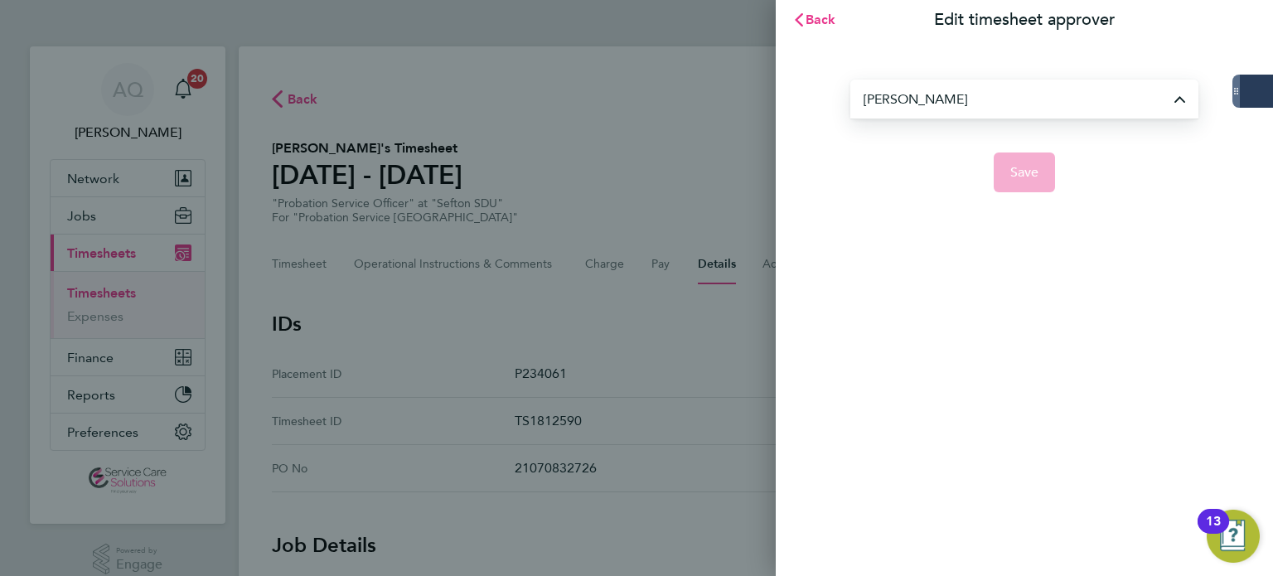
type input "[PERSON_NAME]"
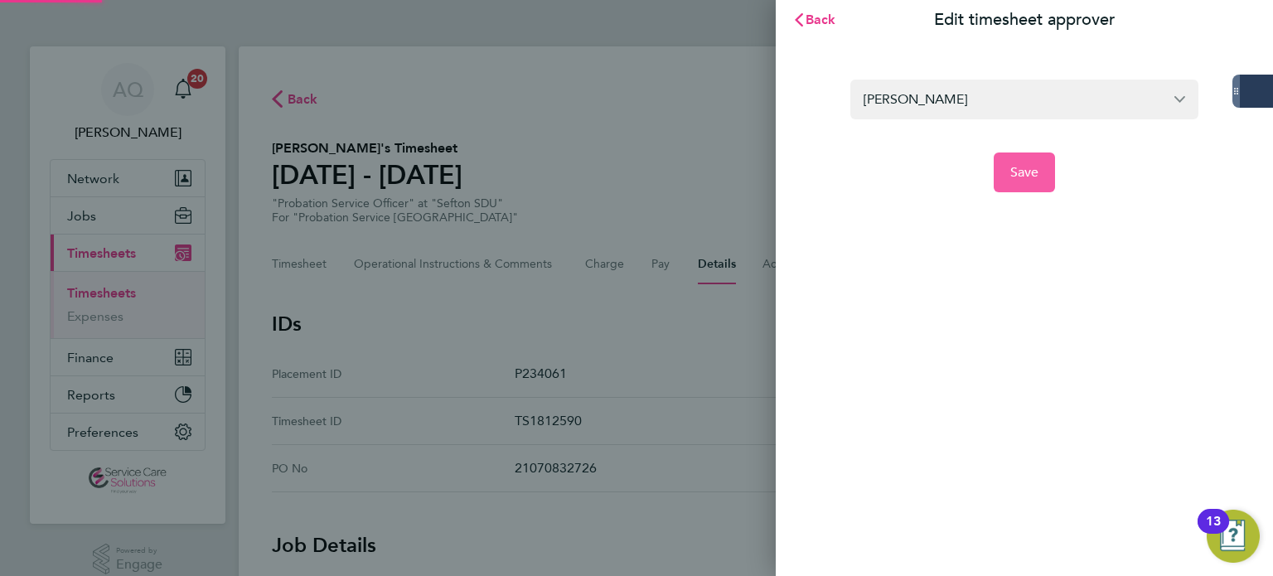
click at [1045, 173] on button "Save" at bounding box center [1025, 173] width 62 height 40
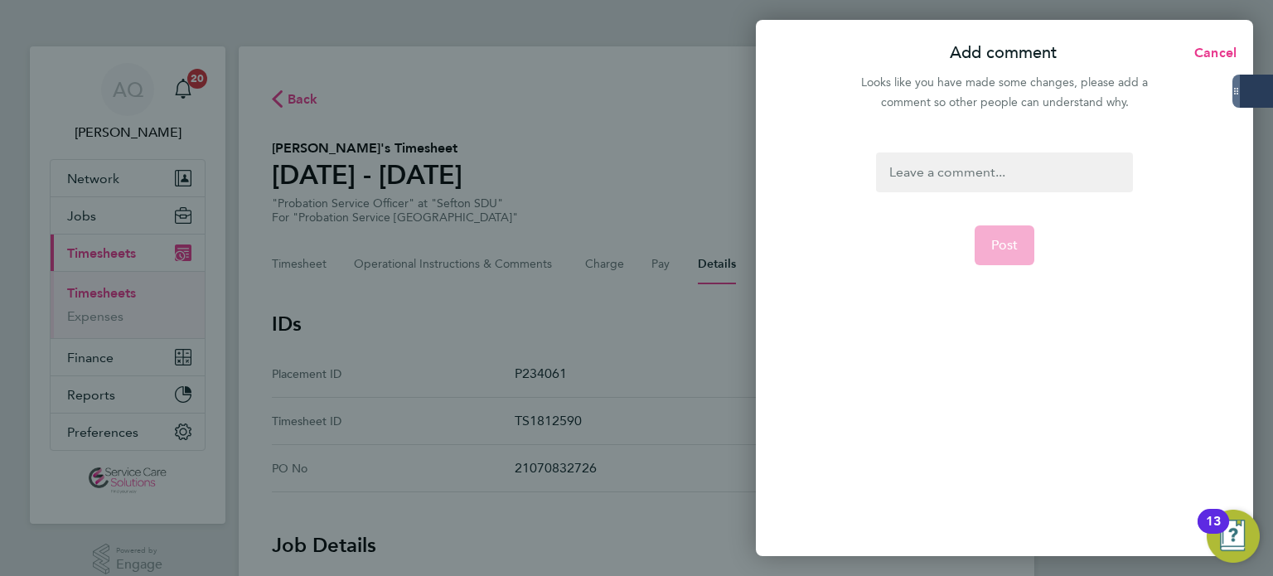
click at [982, 165] on div at bounding box center [1004, 173] width 256 height 40
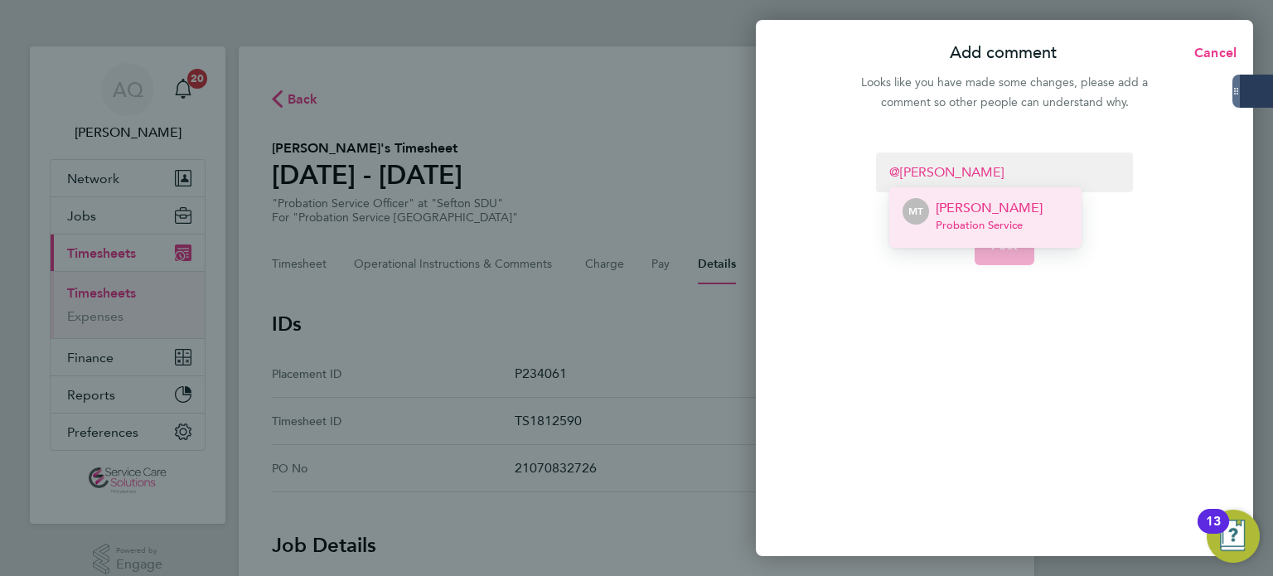
click at [953, 219] on span "Probation Service" at bounding box center [989, 225] width 107 height 13
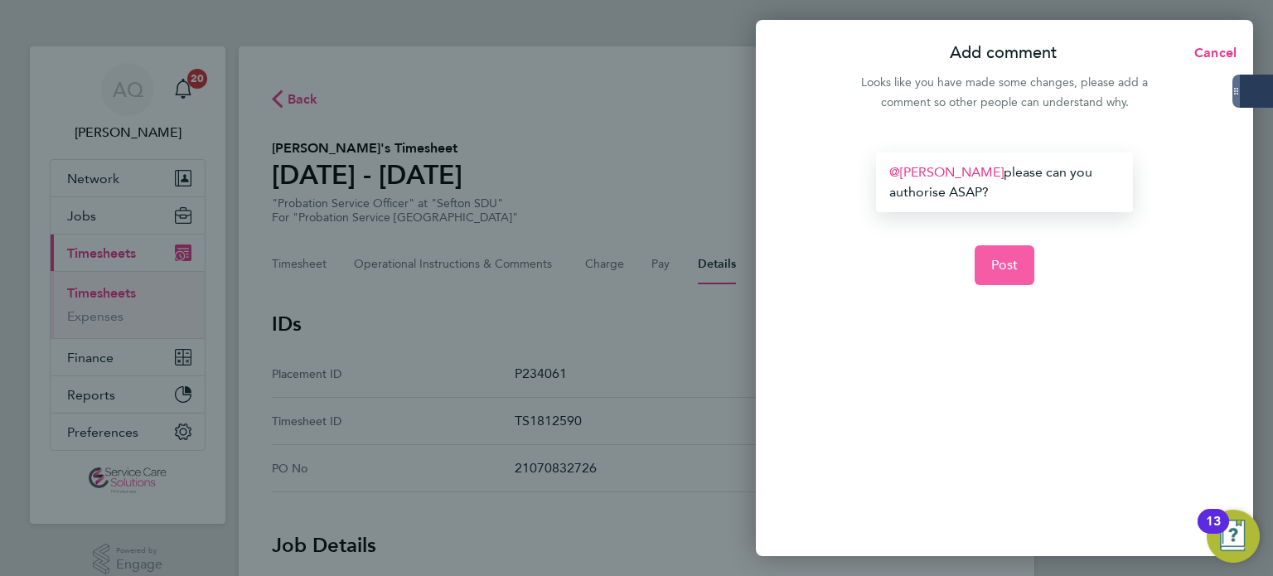
click at [1011, 263] on span "Post" at bounding box center [1005, 265] width 27 height 17
